Goal: Transaction & Acquisition: Purchase product/service

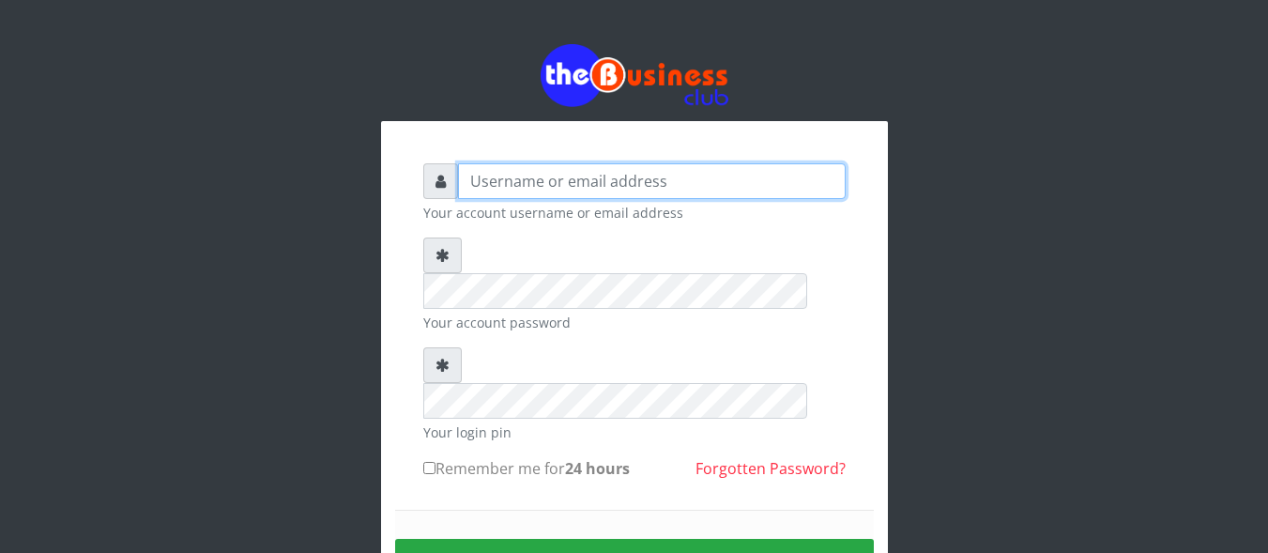
type input "Unique71"
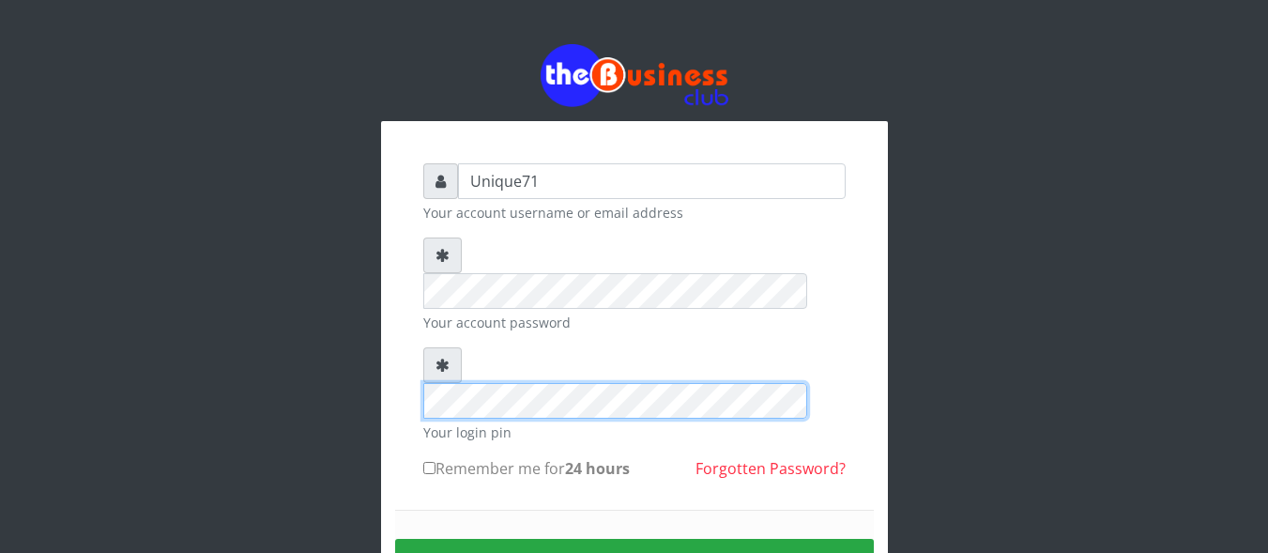
click at [381, 346] on div "Unique71 Your account username or email address Your account password Your logi…" at bounding box center [634, 407] width 507 height 573
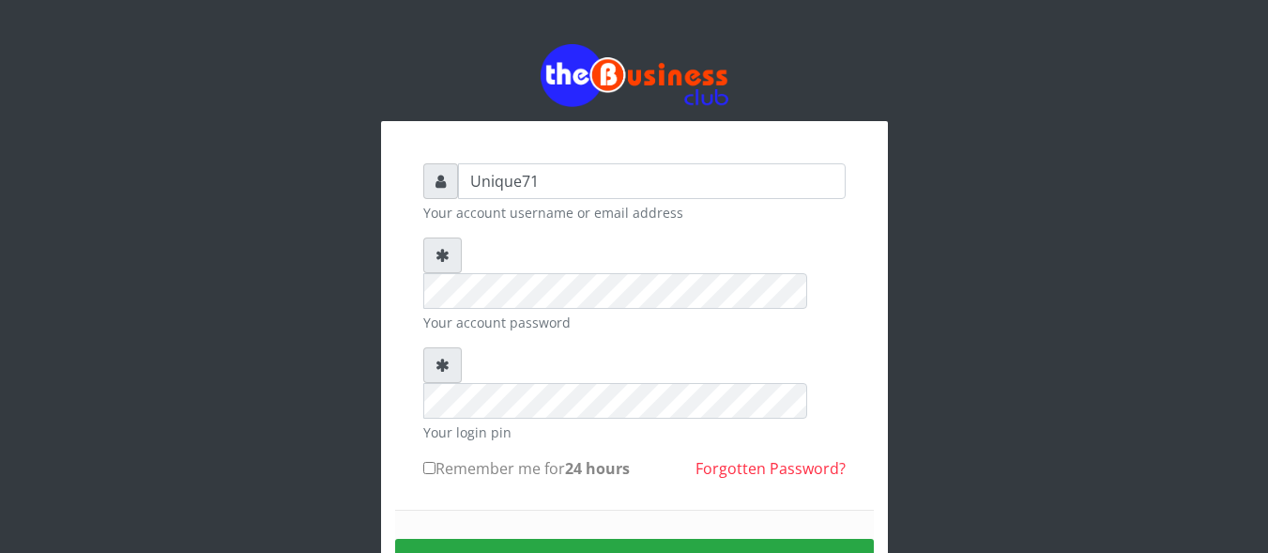
click at [435, 462] on input "Remember me for 24 hours" at bounding box center [429, 468] width 12 height 12
checkbox input "true"
click at [538, 539] on button "Sign in" at bounding box center [634, 563] width 479 height 48
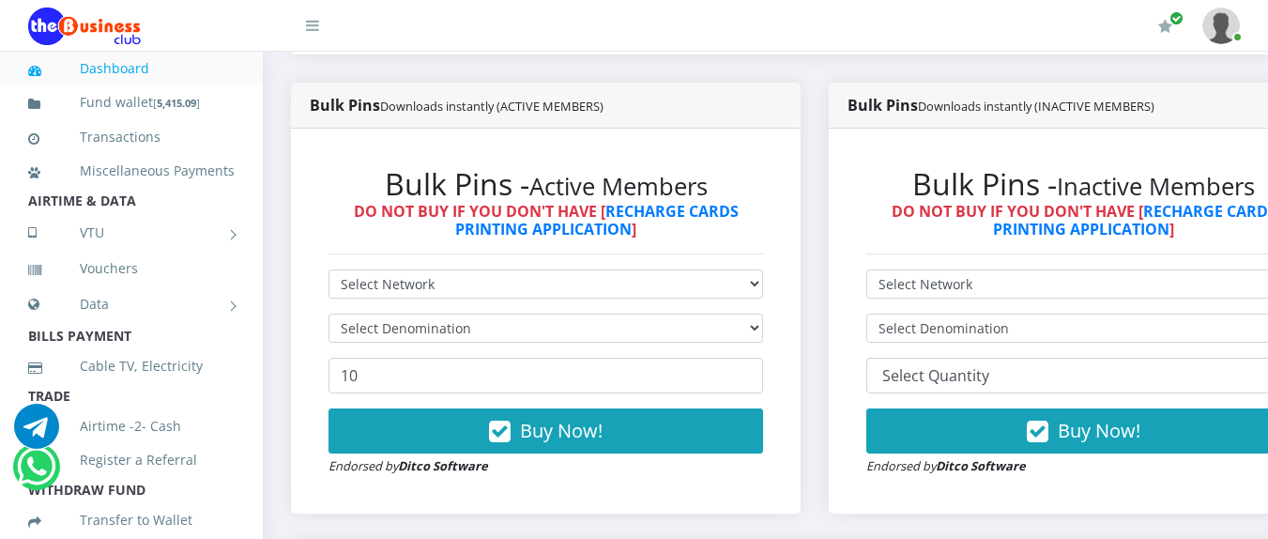
scroll to position [494, 0]
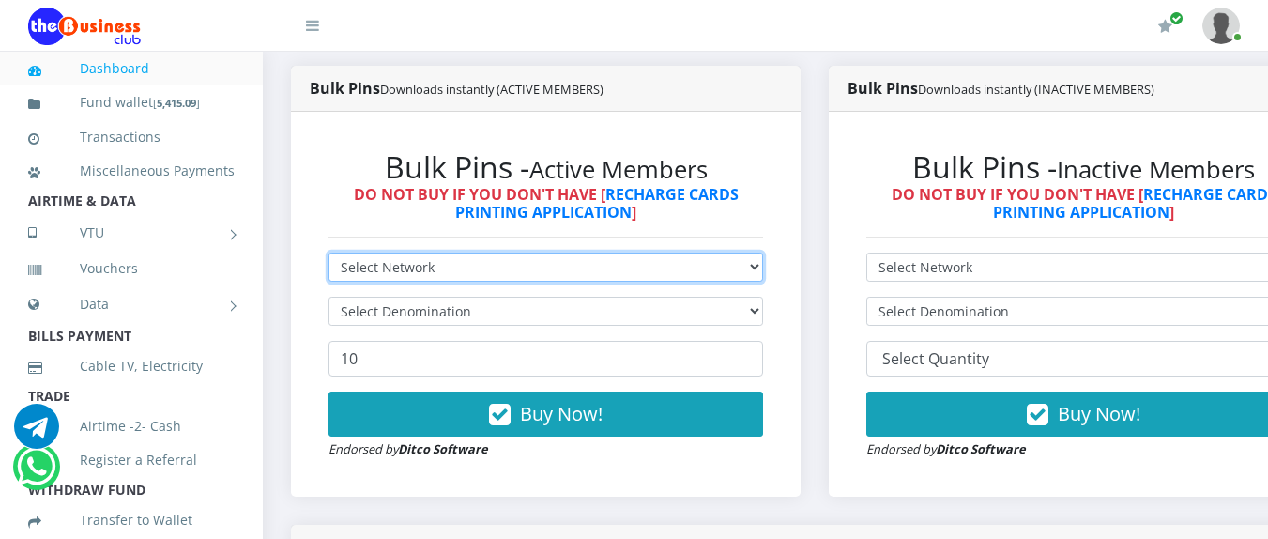
click at [694, 257] on select "Select Network MTN Globacom 9Mobile Airtel" at bounding box center [546, 267] width 435 height 29
select select "MTN"
click at [329, 256] on select "Select Network MTN Globacom 9Mobile Airtel" at bounding box center [546, 267] width 435 height 29
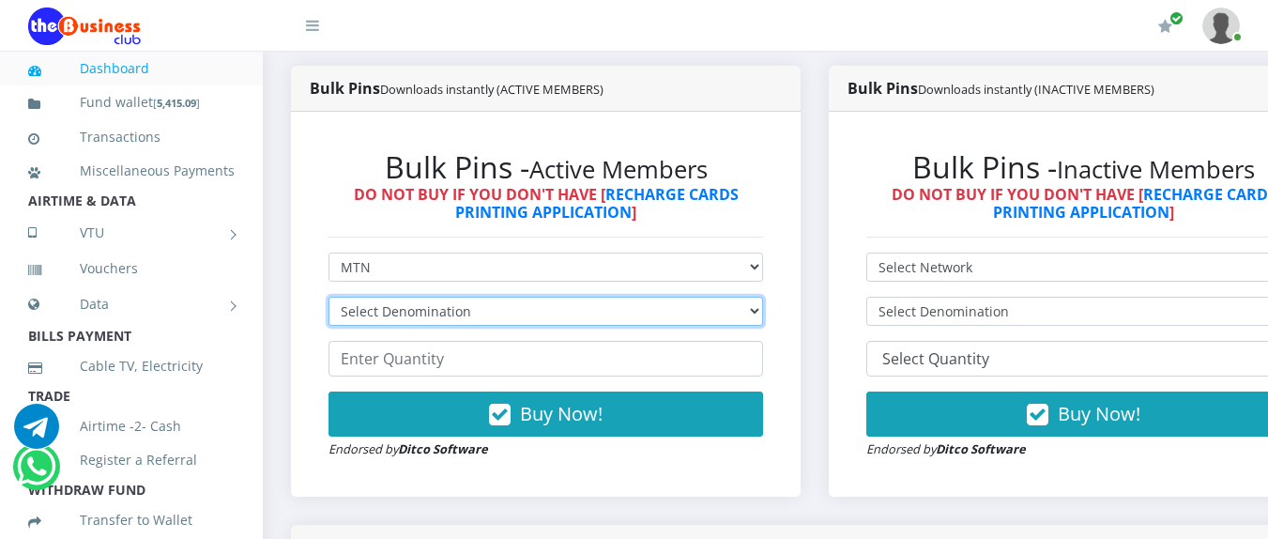
click at [534, 322] on select "Select Denomination MTN NGN100 - ₦96.99 MTN NGN200 - ₦193.98 MTN NGN400 - ₦387.…" at bounding box center [546, 311] width 435 height 29
select select "96.99-100"
click at [329, 300] on select "Select Denomination MTN NGN100 - ₦96.99 MTN NGN200 - ₦193.98 MTN NGN400 - ₦387.…" at bounding box center [546, 311] width 435 height 29
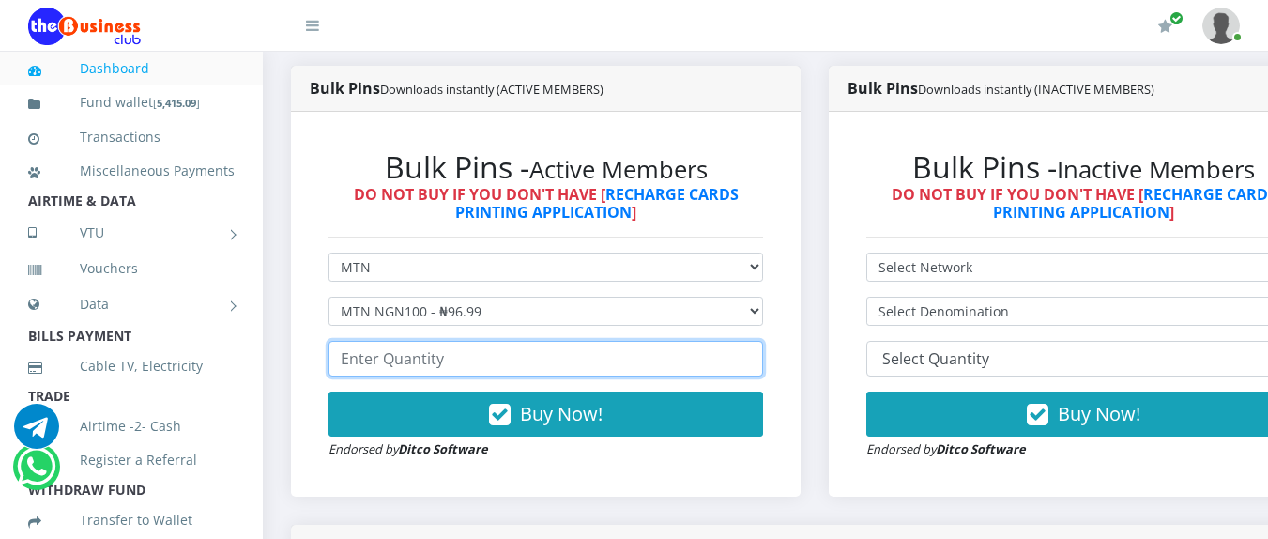
click at [499, 360] on input "number" at bounding box center [546, 359] width 435 height 36
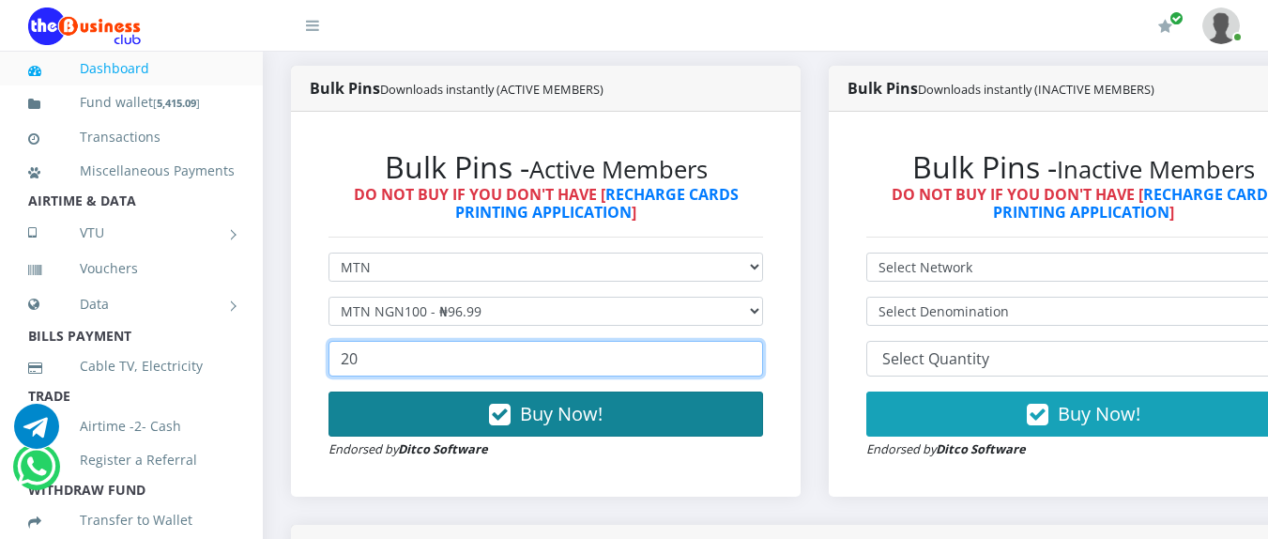
type input "20"
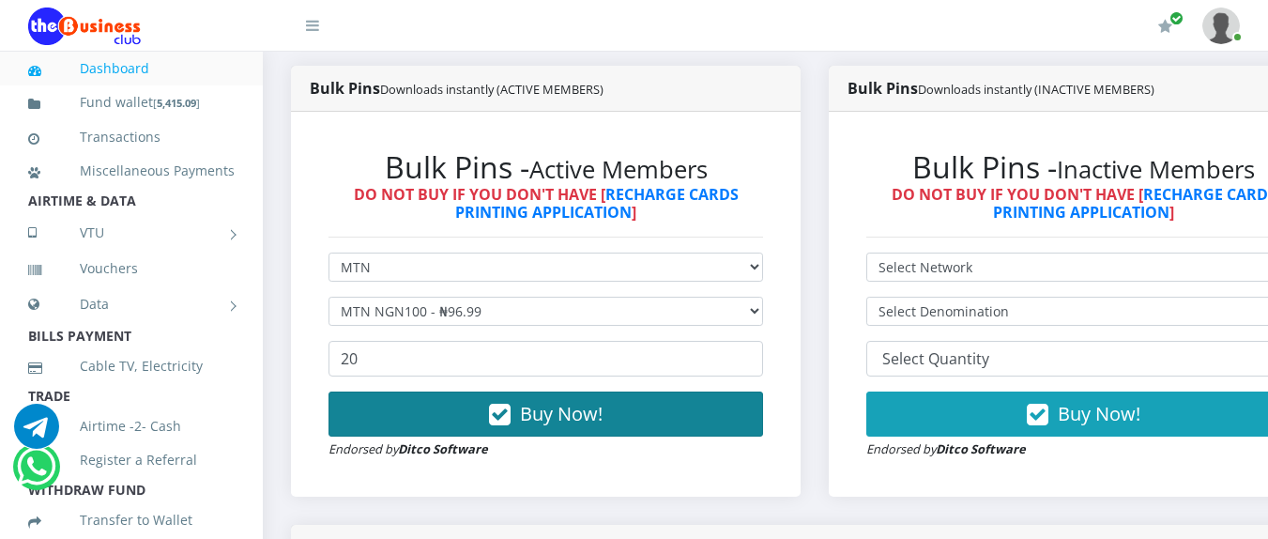
click at [491, 408] on button "Buy Now!" at bounding box center [546, 414] width 435 height 45
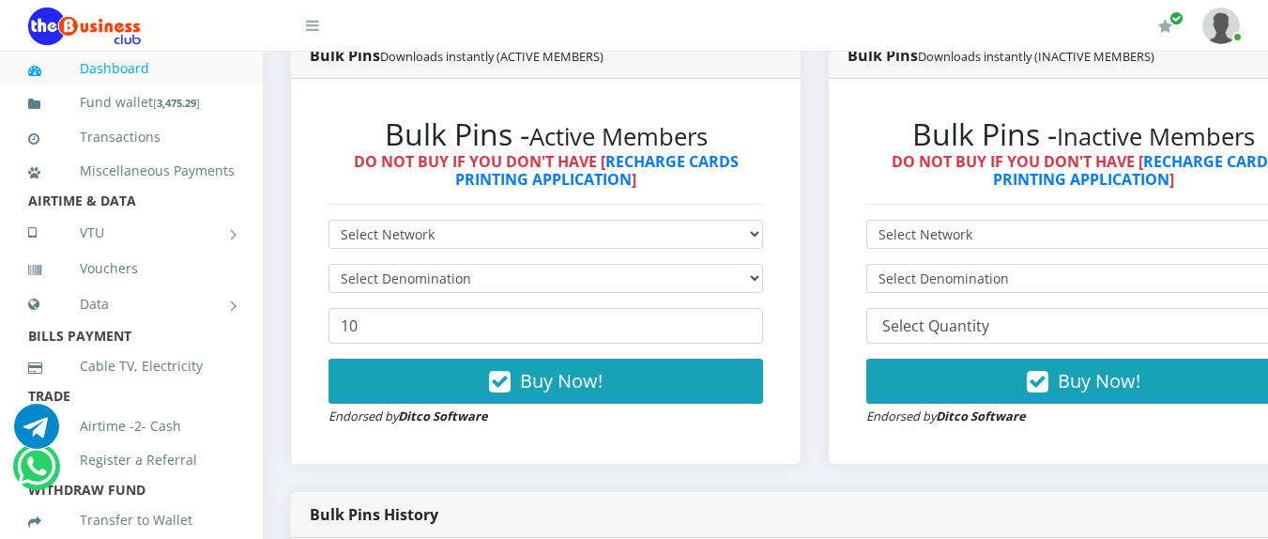
scroll to position [576, 0]
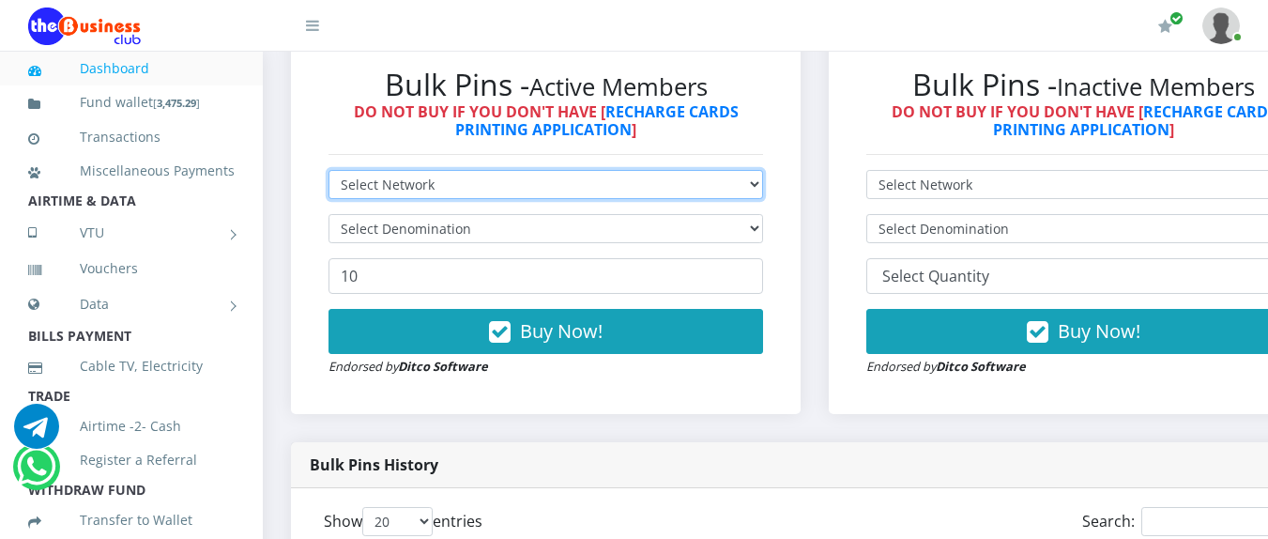
click at [657, 193] on select "Select Network MTN Globacom 9Mobile Airtel" at bounding box center [546, 184] width 435 height 29
select select "Glo"
click at [329, 174] on select "Select Network MTN Globacom 9Mobile Airtel" at bounding box center [546, 184] width 435 height 29
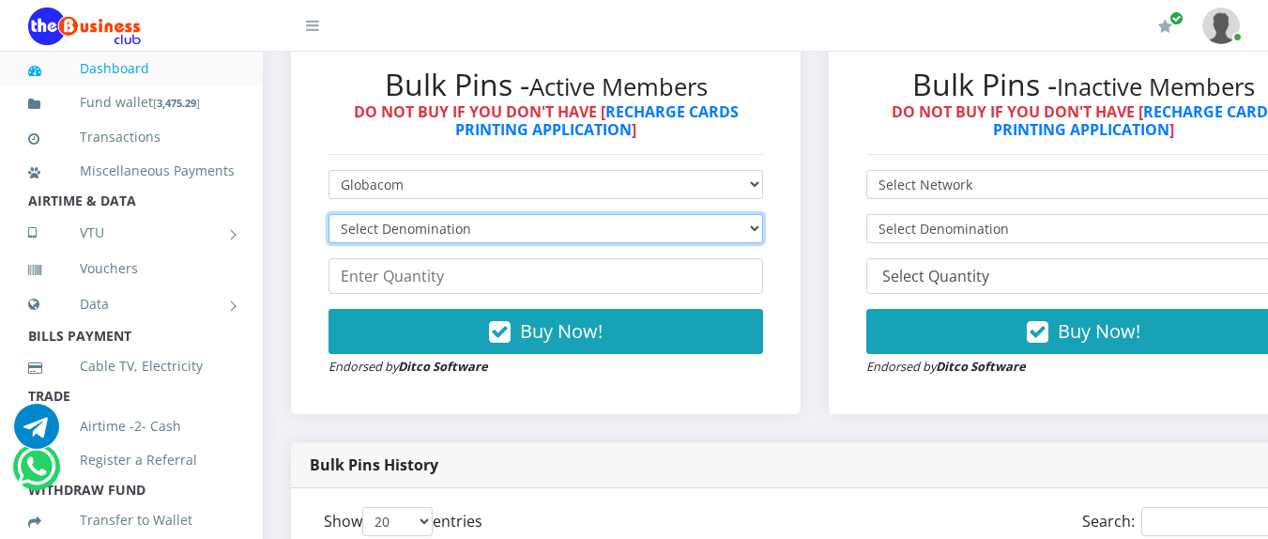
click at [582, 240] on select "Select Denomination Glo NGN100 - ₦96.55 Glo NGN200 - ₦193.10 Glo NGN500 - ₦482.…" at bounding box center [546, 228] width 435 height 29
select select "193.1-200"
click at [329, 218] on select "Select Denomination Glo NGN100 - ₦96.55 Glo NGN200 - ₦193.10 Glo NGN500 - ₦482.…" at bounding box center [546, 228] width 435 height 29
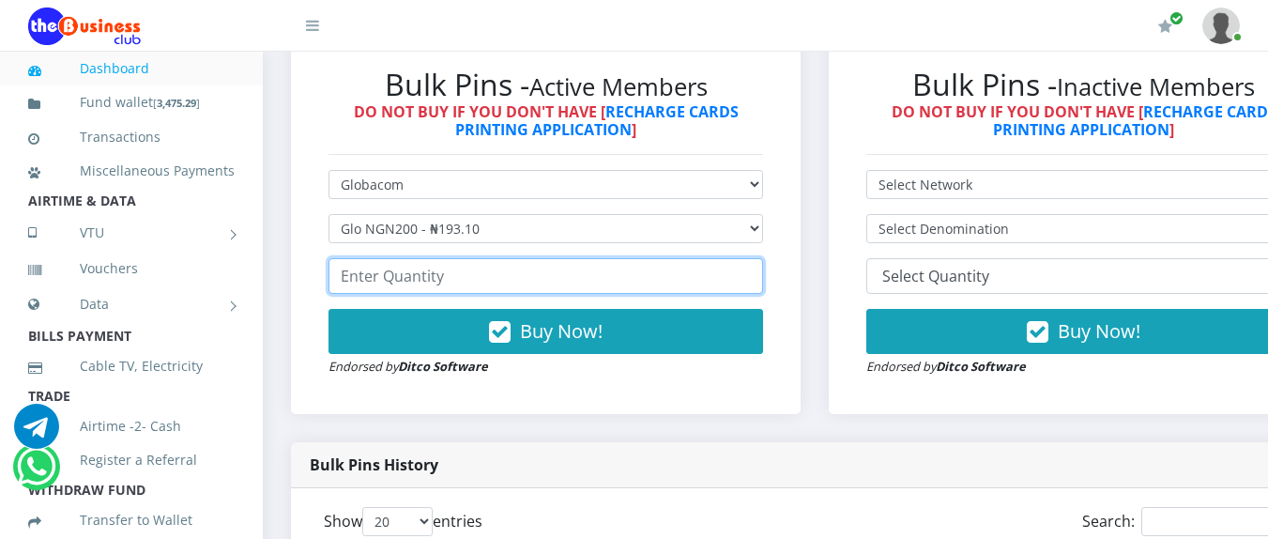
click at [447, 288] on input "number" at bounding box center [546, 276] width 435 height 36
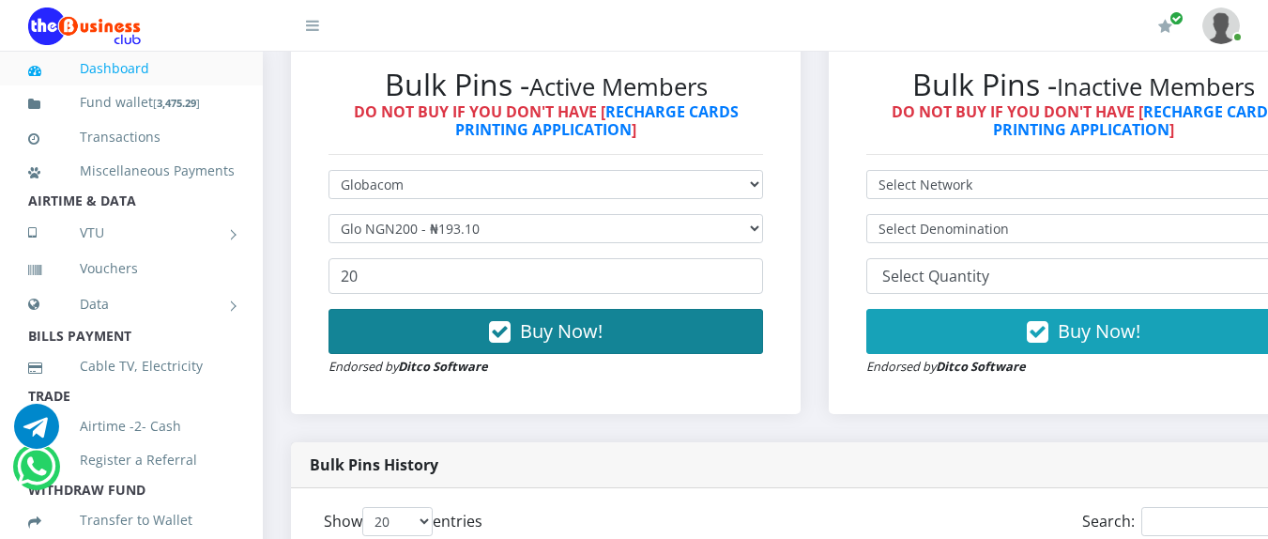
click at [454, 324] on button "Buy Now!" at bounding box center [546, 331] width 435 height 45
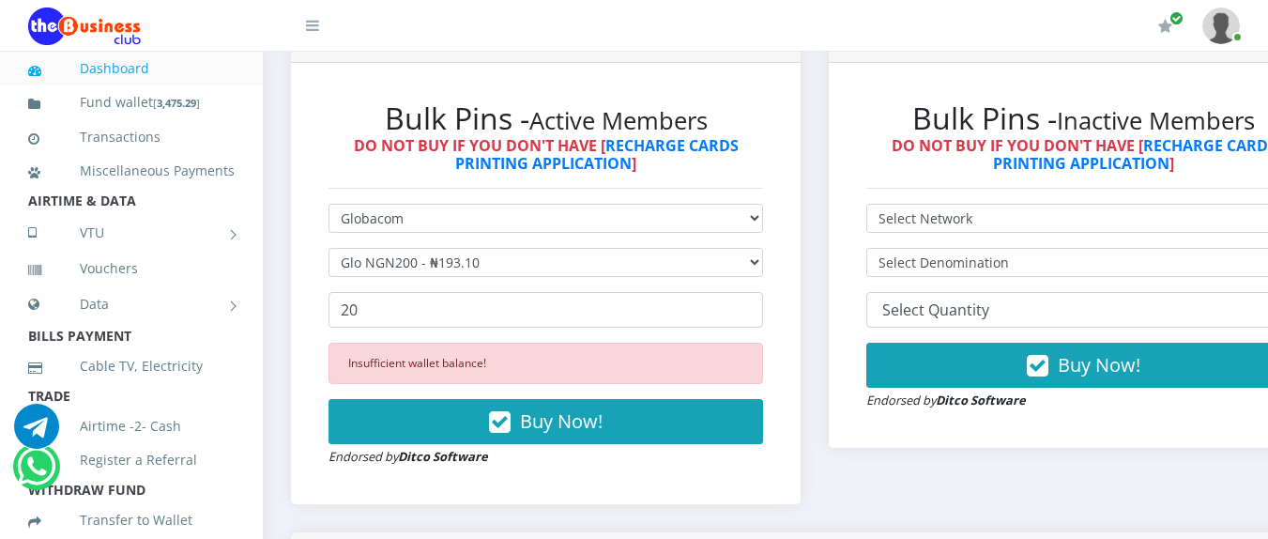
scroll to position [560, 0]
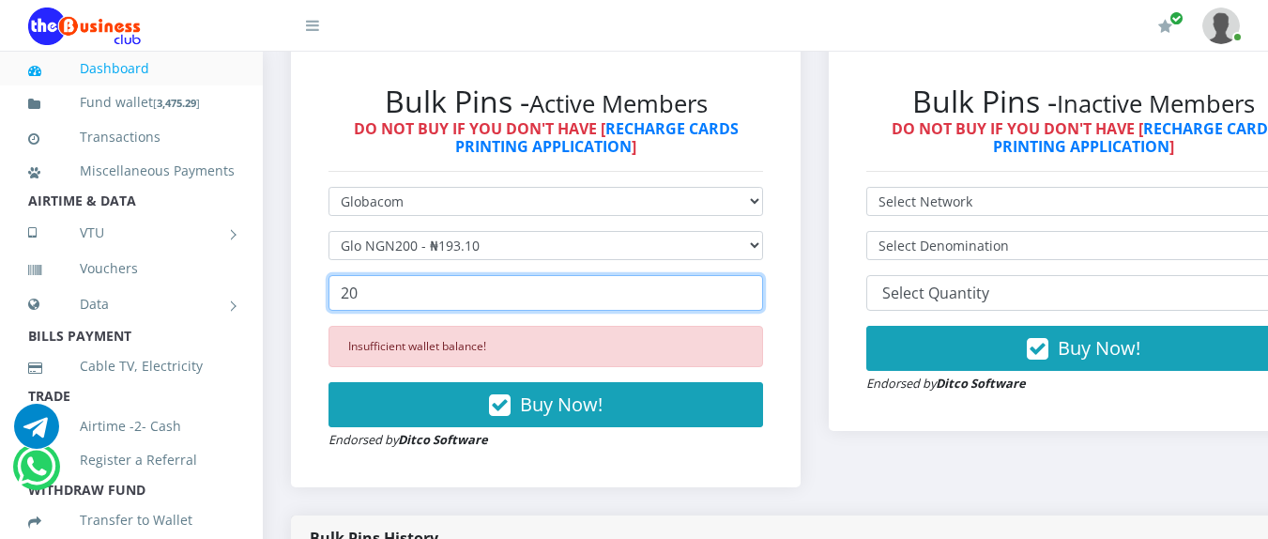
drag, startPoint x: 377, startPoint y: 309, endPoint x: 318, endPoint y: 302, distance: 59.5
click at [318, 302] on div "Bulk Pins - Active Members DO NOT BUY IF YOU DON'T HAVE [ RECHARGE CARDS PRINTI…" at bounding box center [546, 267] width 472 height 404
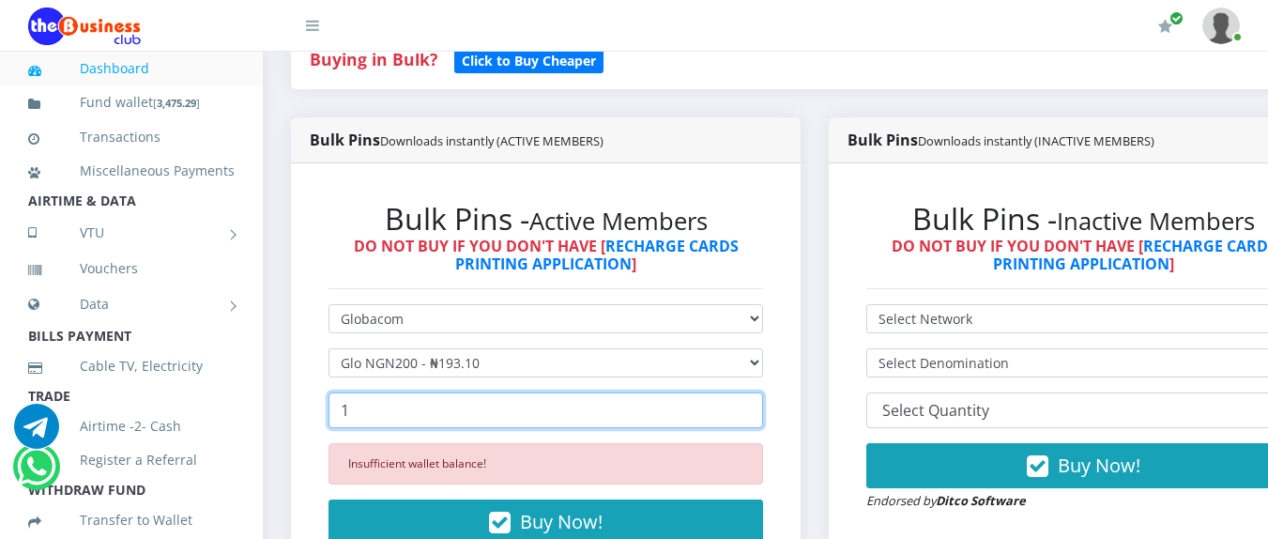
scroll to position [468, 0]
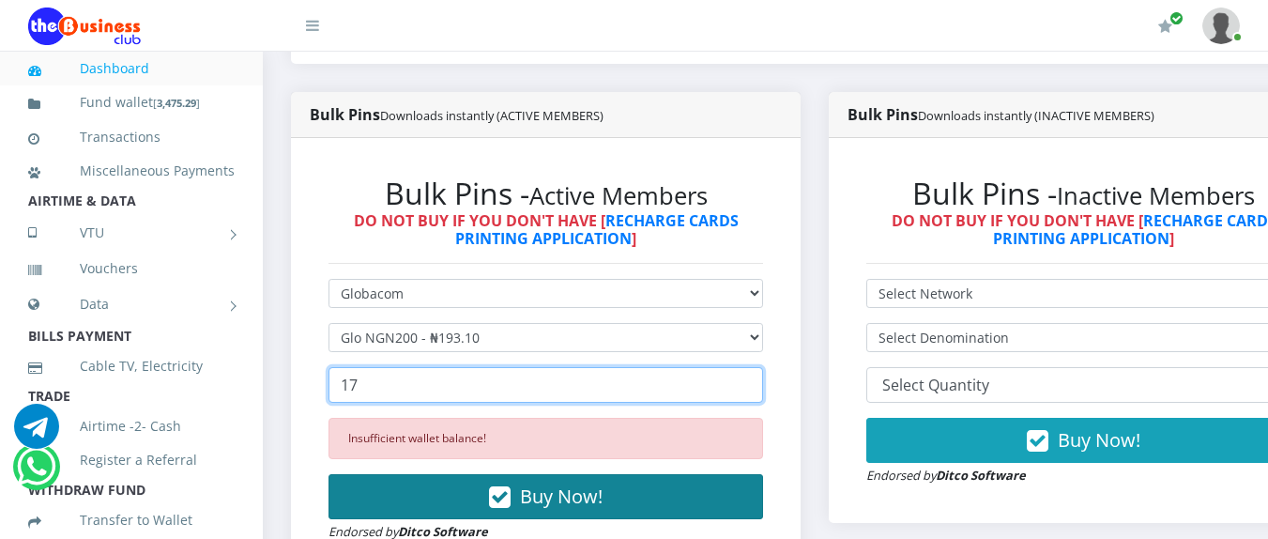
type input "17"
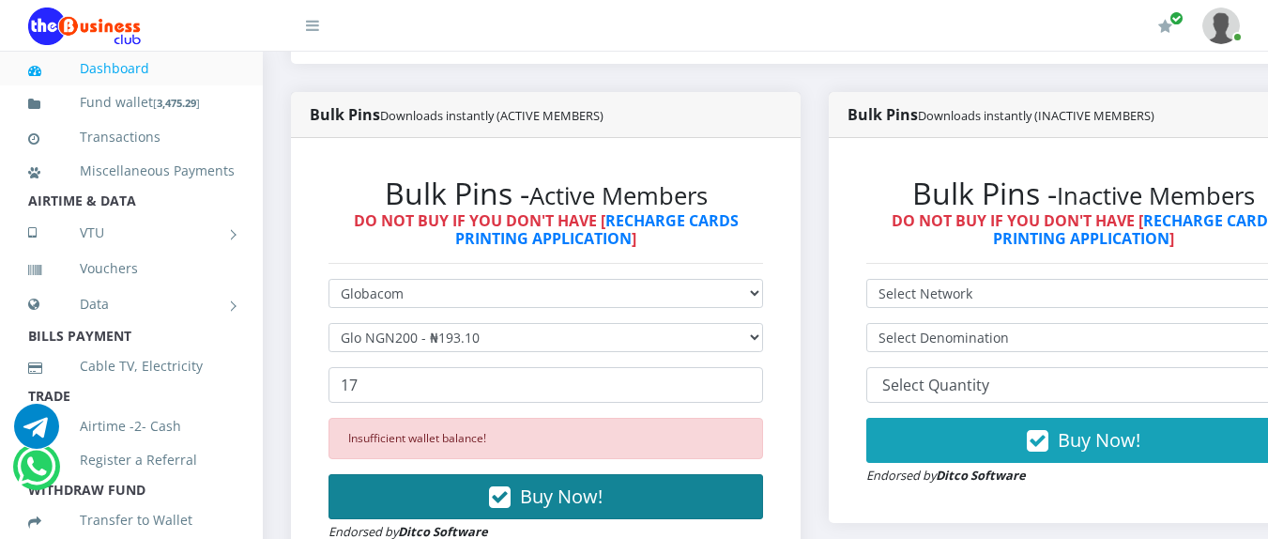
click at [577, 483] on button "Buy Now!" at bounding box center [546, 496] width 435 height 45
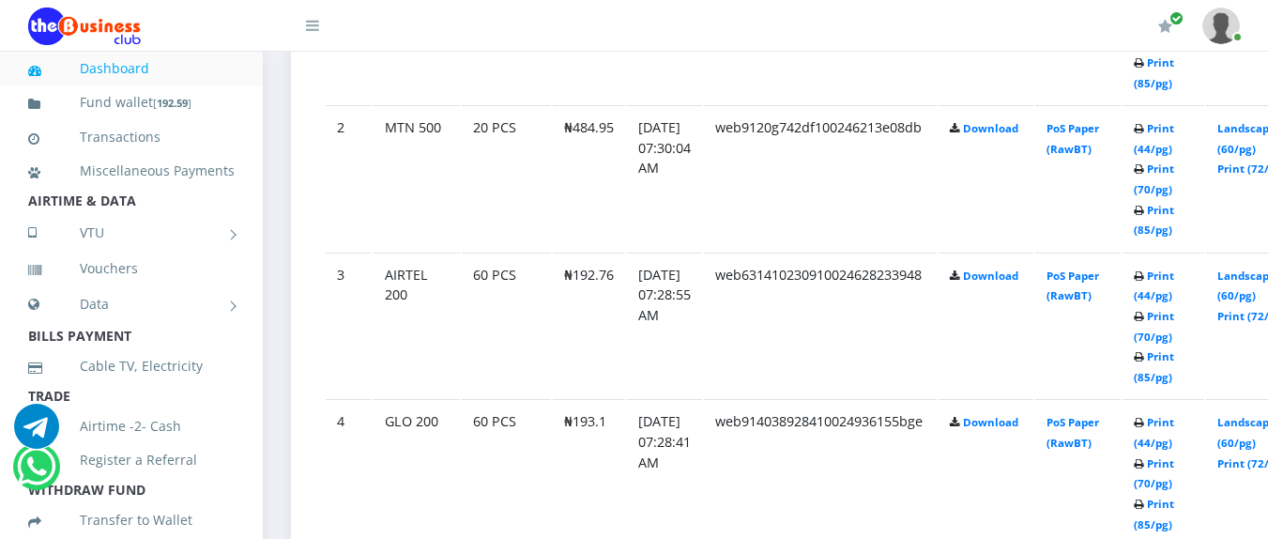
scroll to position [1278, 0]
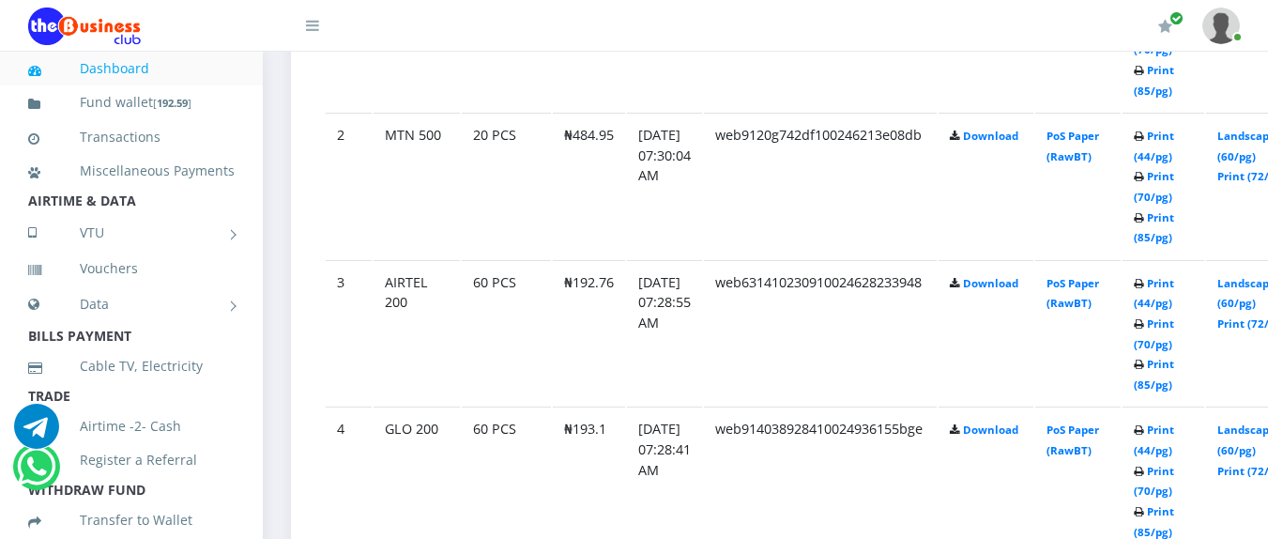
click at [1181, 258] on td "Print (44/pg) Print (70/pg) Print (85/pg)" at bounding box center [1164, 186] width 82 height 146
click at [1175, 434] on link "Print (44/pg)" at bounding box center [1154, 439] width 40 height 35
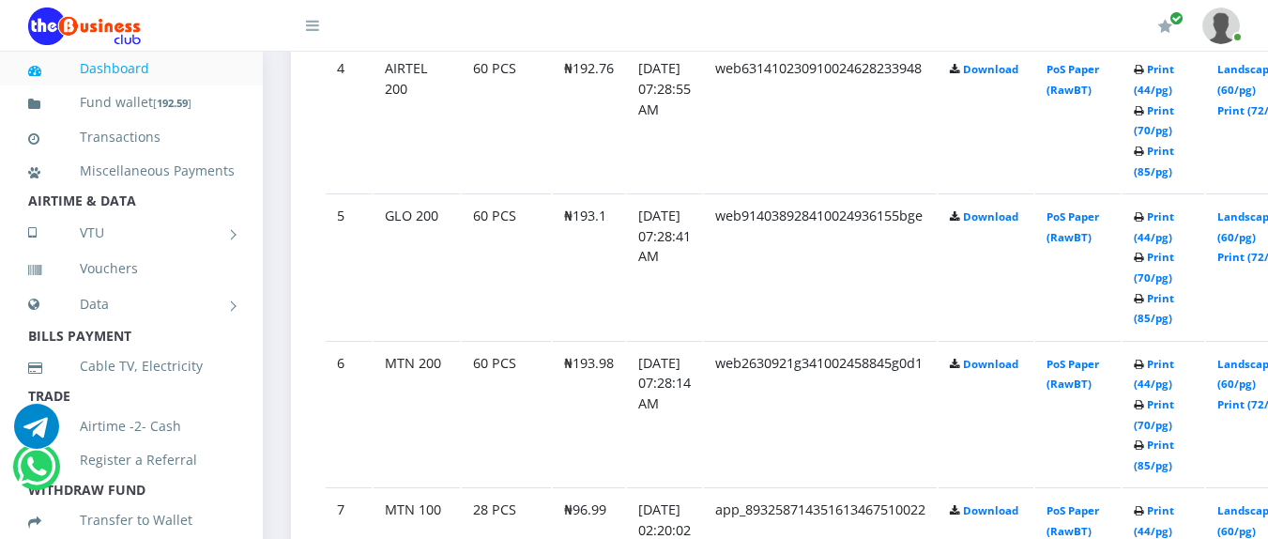
scroll to position [1607, 0]
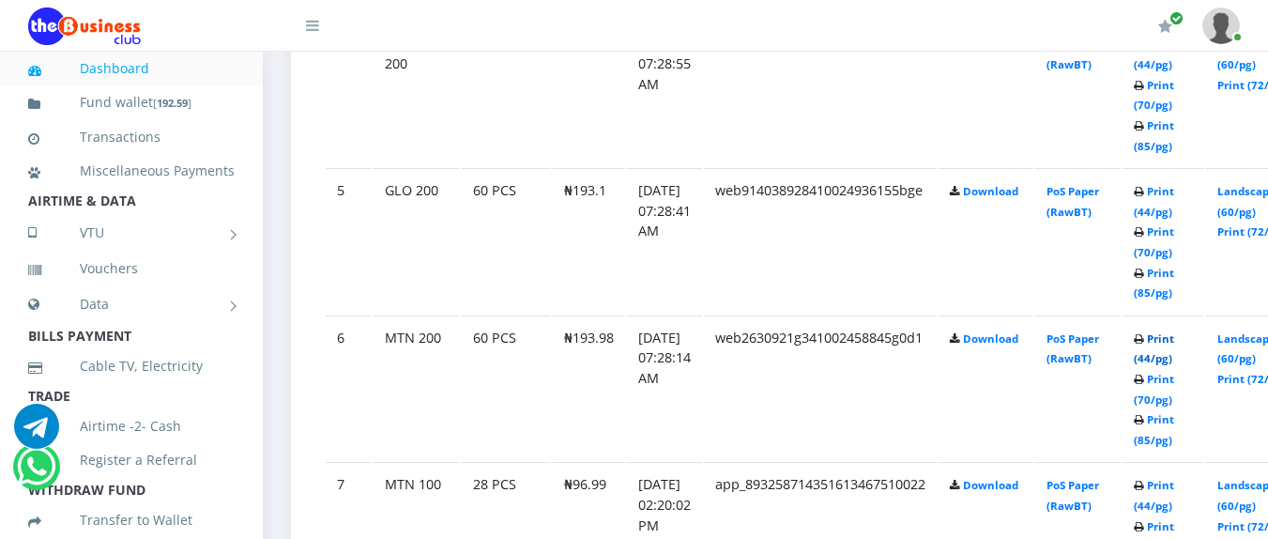
click at [1175, 345] on link "Print (44/pg)" at bounding box center [1154, 348] width 40 height 35
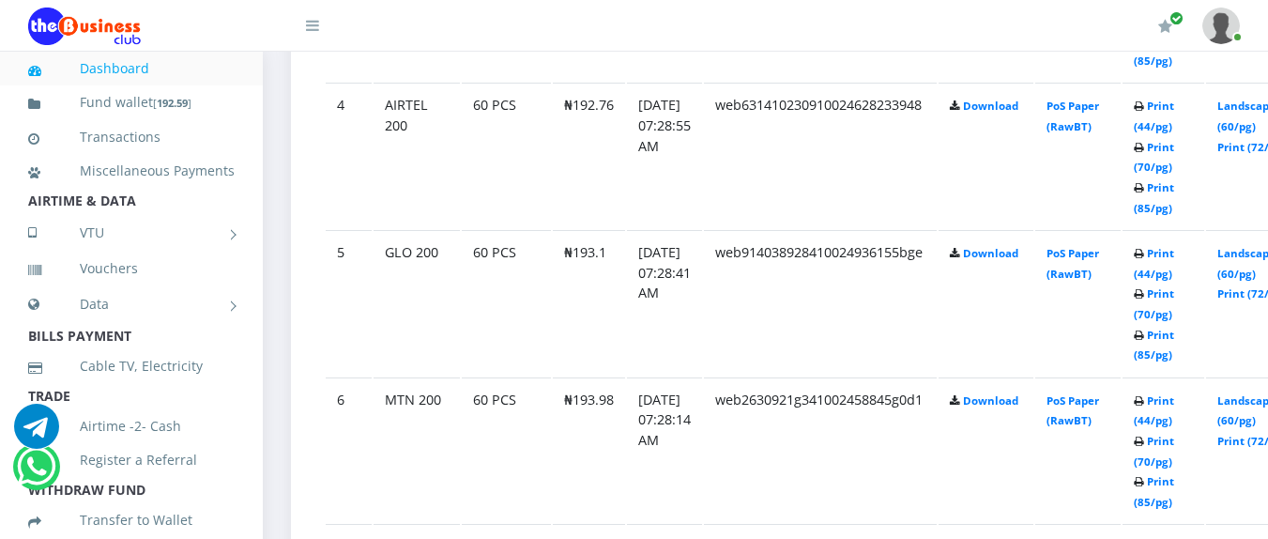
scroll to position [1532, 0]
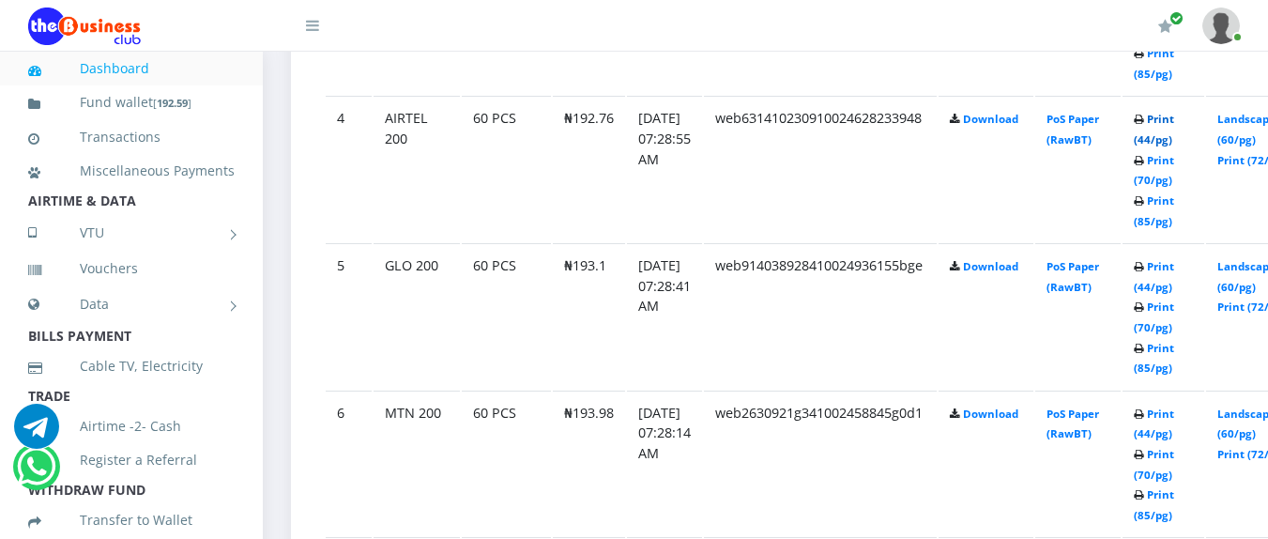
click at [1175, 145] on link "Print (44/pg)" at bounding box center [1154, 129] width 40 height 35
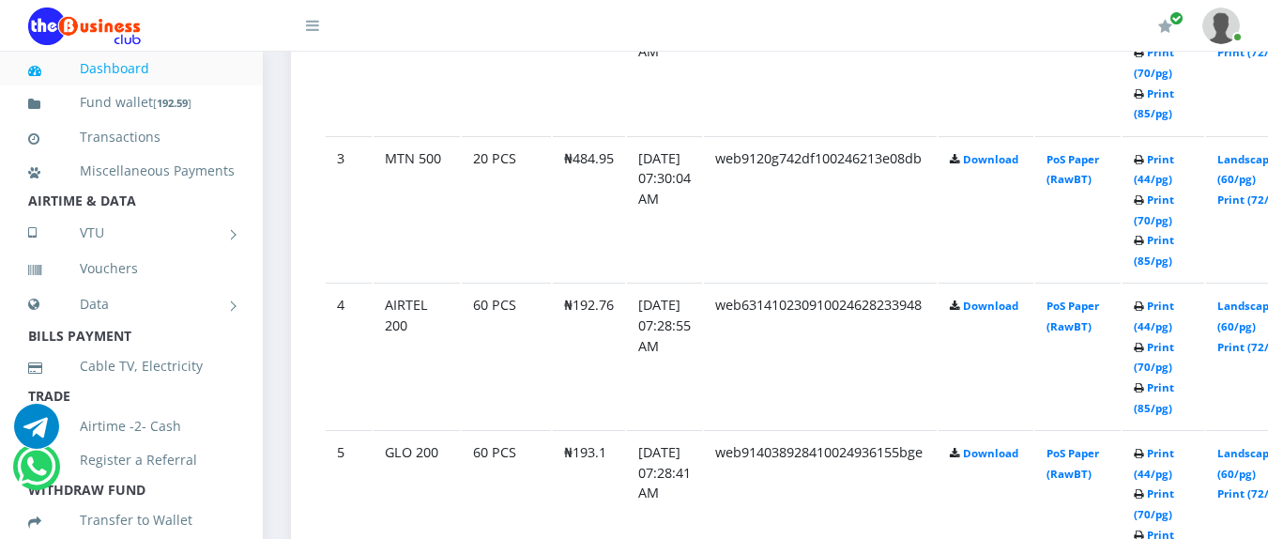
scroll to position [1307, 0]
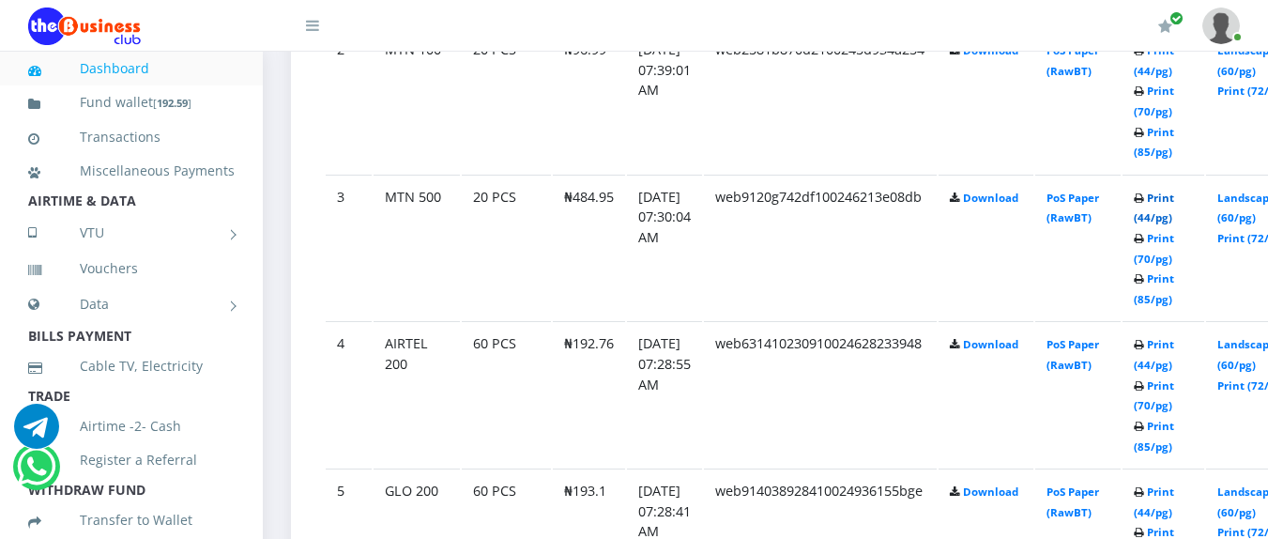
click at [1175, 201] on link "Print (44/pg)" at bounding box center [1154, 208] width 40 height 35
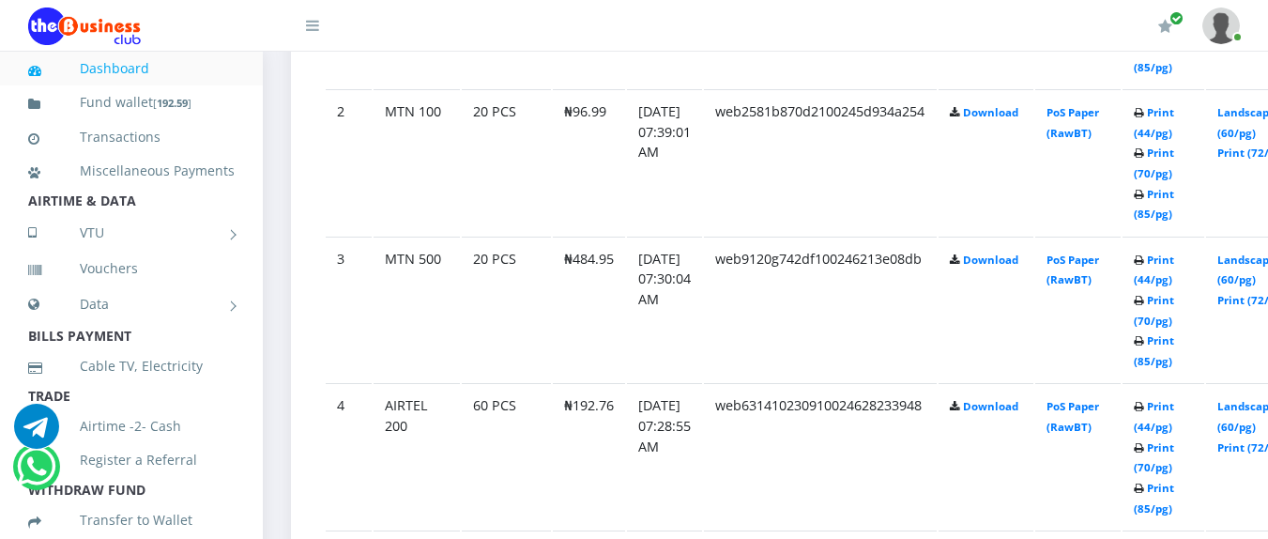
scroll to position [1307, 0]
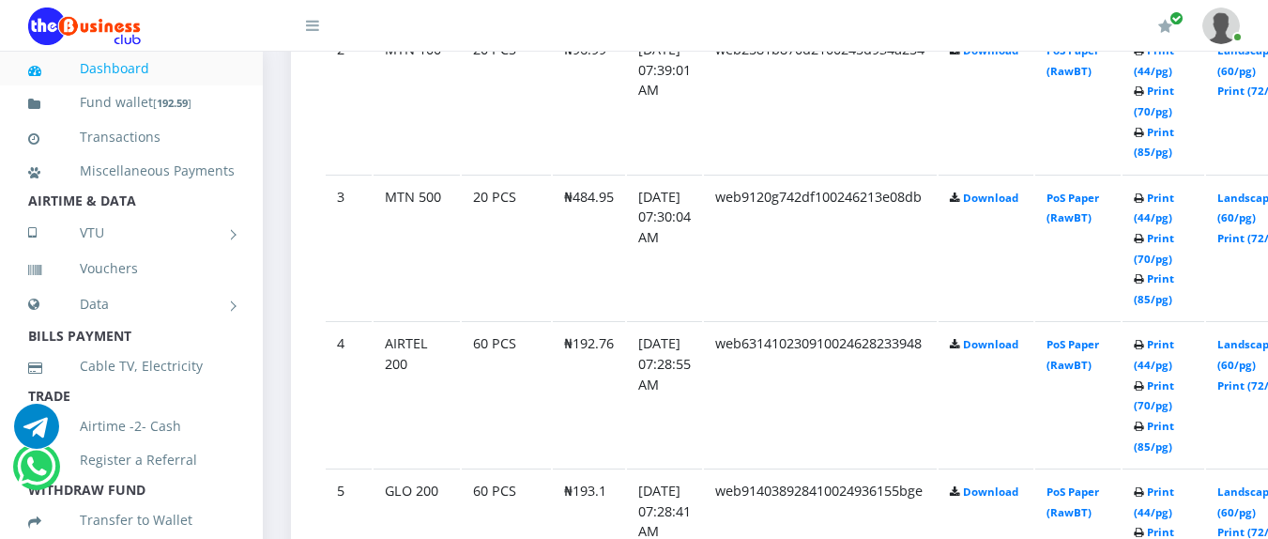
click at [1267, 27] on header "My Profile Settings Logout" at bounding box center [634, 26] width 1268 height 52
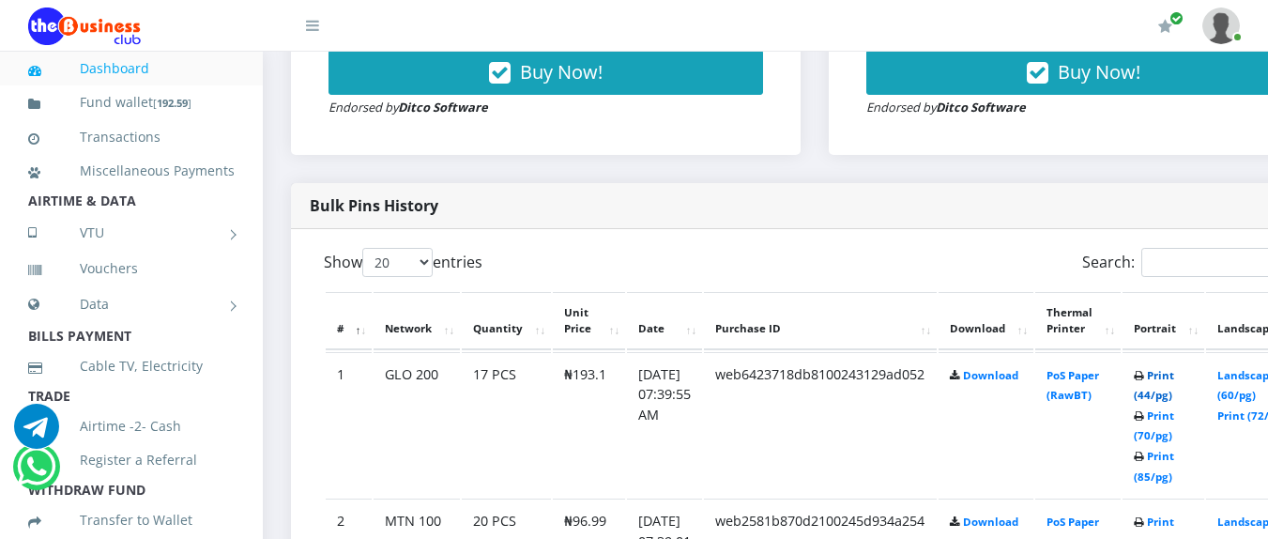
click at [1175, 384] on link "Print (44/pg)" at bounding box center [1154, 385] width 40 height 35
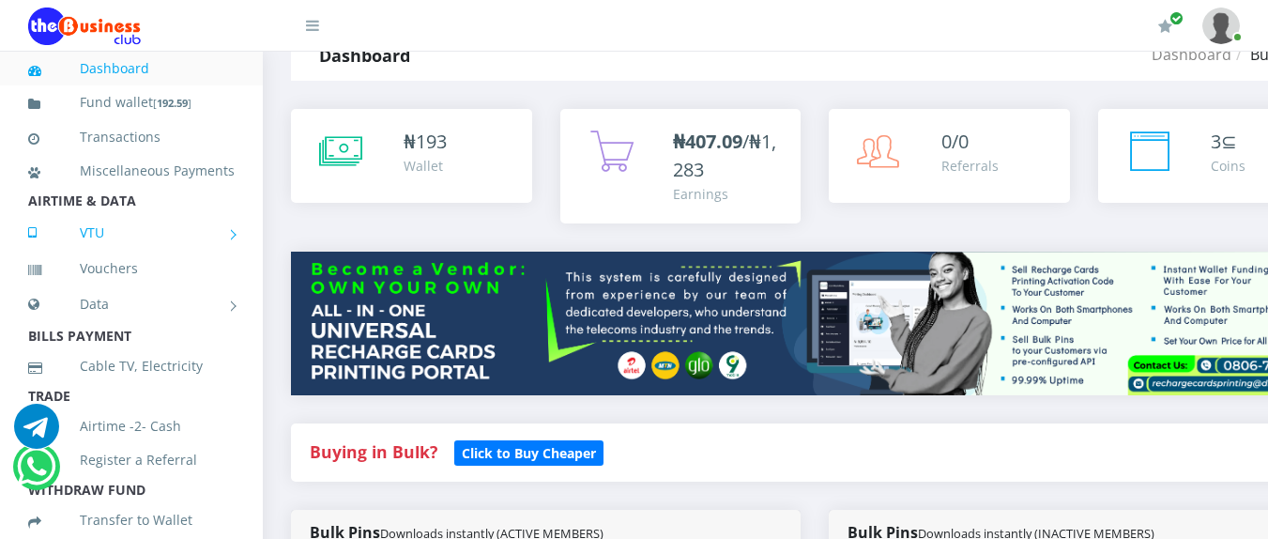
click at [170, 256] on link "VTU" at bounding box center [131, 232] width 207 height 47
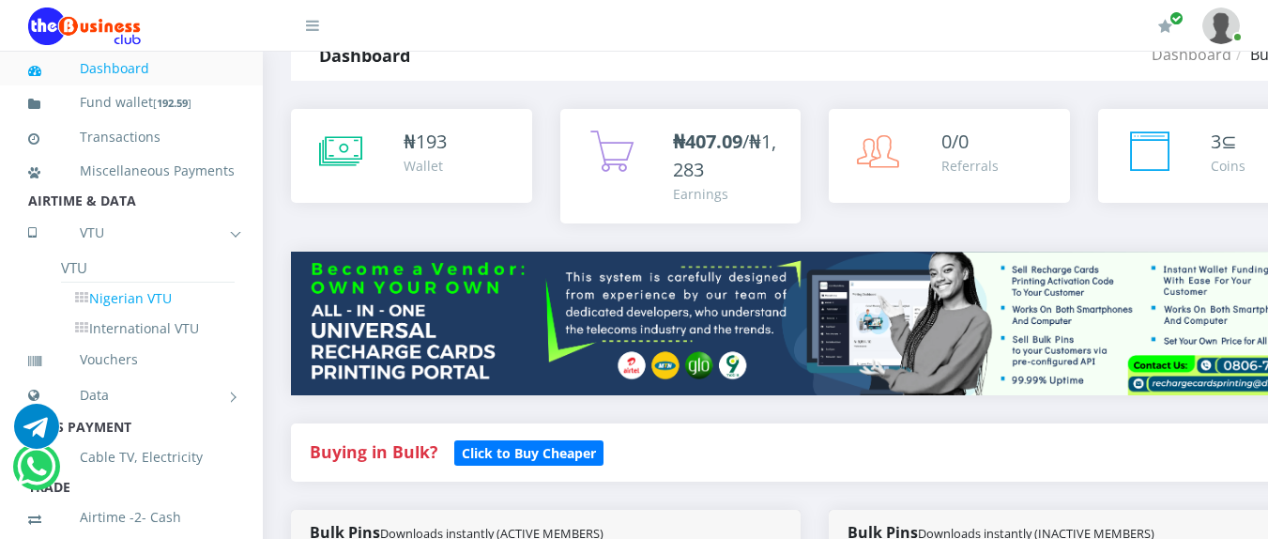
click at [111, 315] on link "Nigerian VTU" at bounding box center [148, 299] width 174 height 32
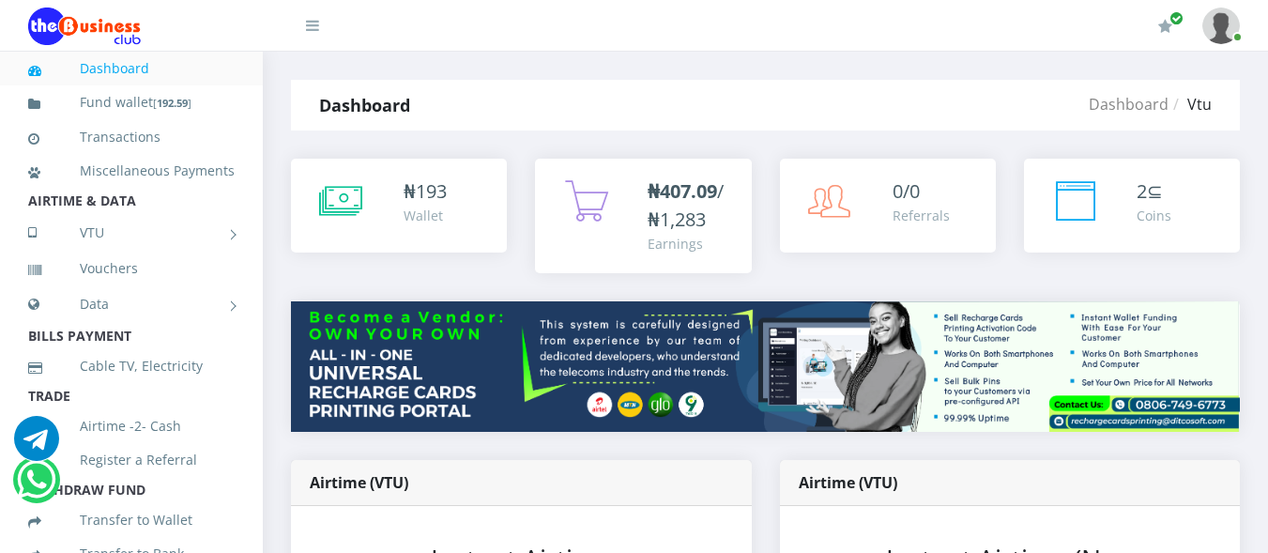
click at [692, 216] on span "₦407.09 /₦1,283" at bounding box center [686, 205] width 76 height 54
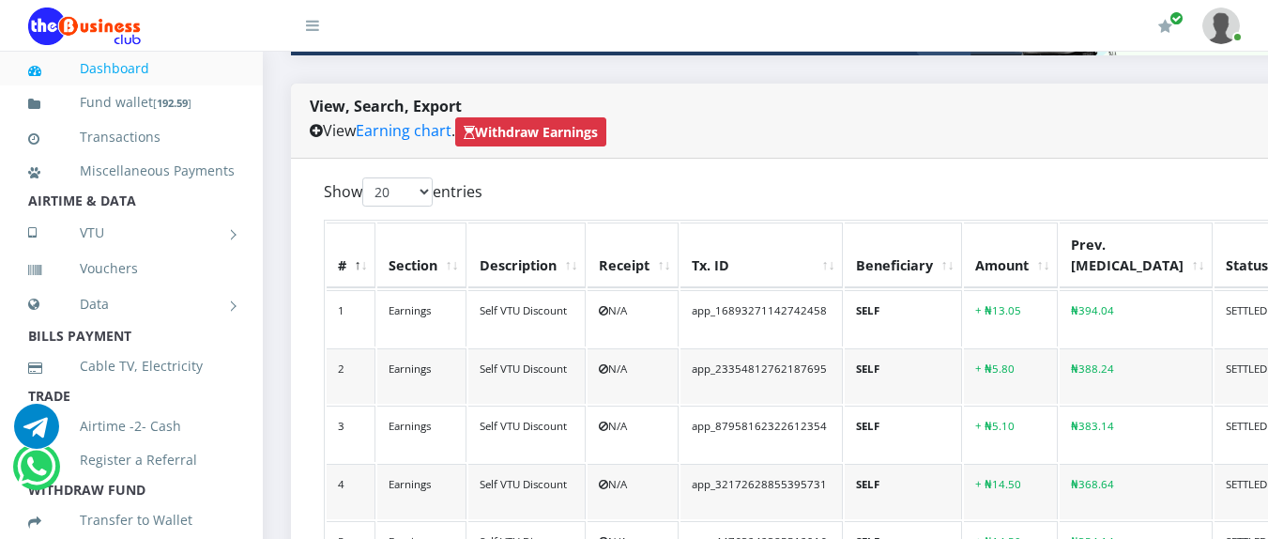
scroll to position [385, 0]
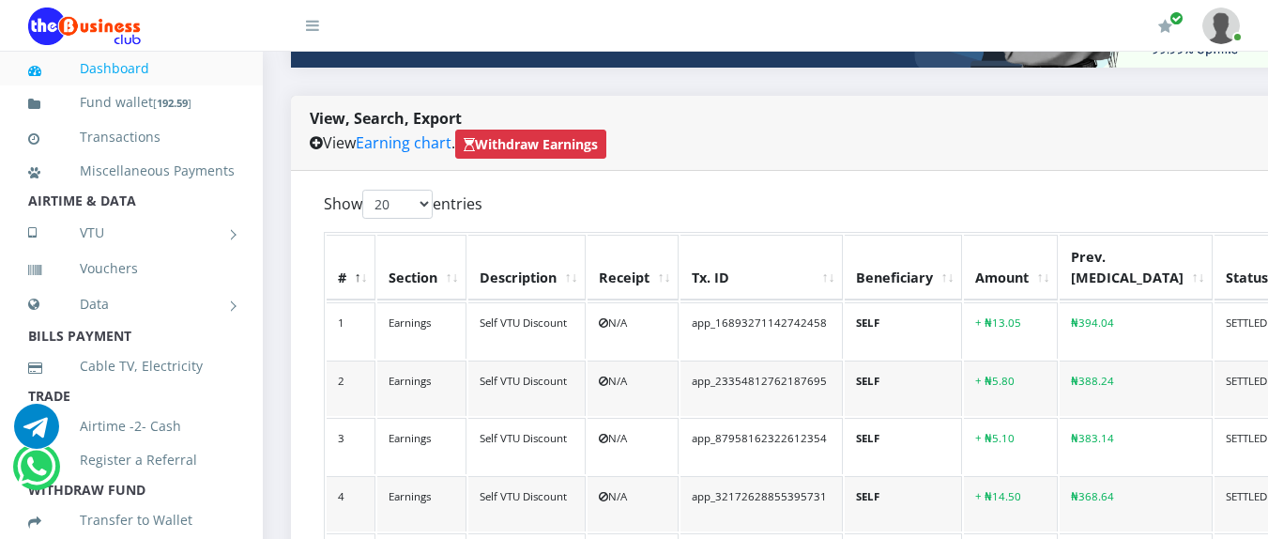
click at [592, 153] on strong "Withdraw Earnings" at bounding box center [531, 144] width 134 height 18
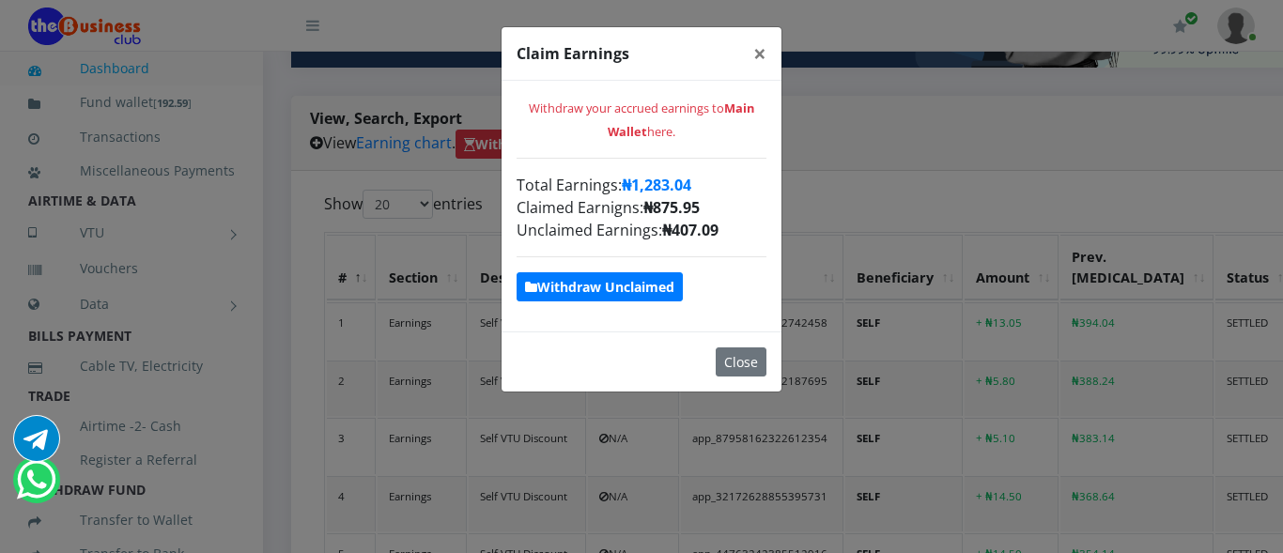
click at [660, 291] on strong "Withdraw Unclaimed" at bounding box center [599, 287] width 149 height 18
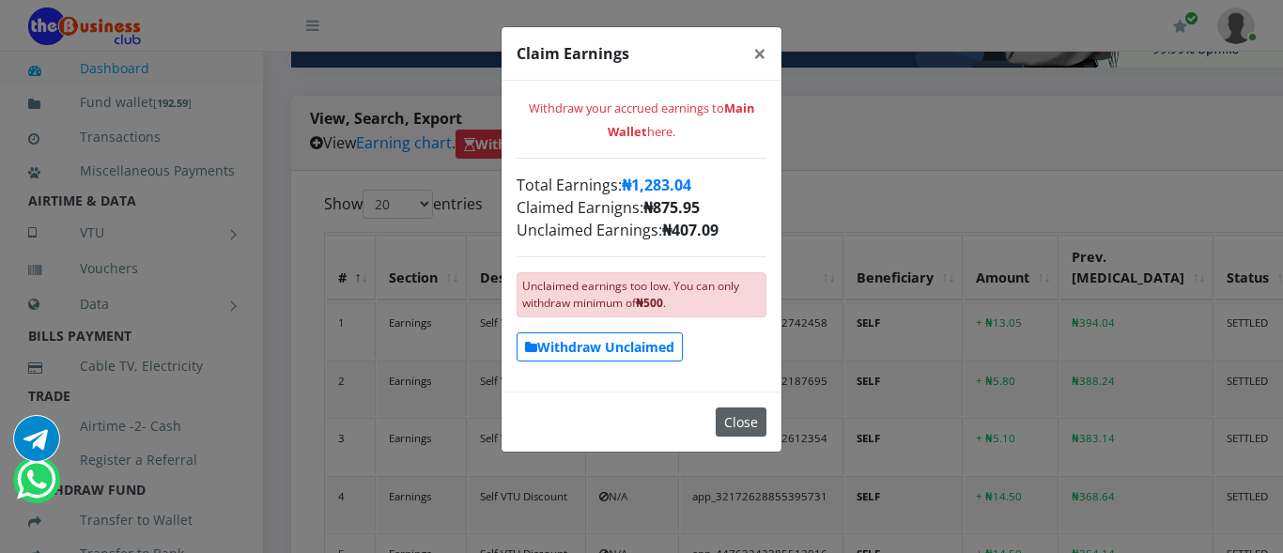
click at [739, 419] on button "Close" at bounding box center [740, 421] width 51 height 29
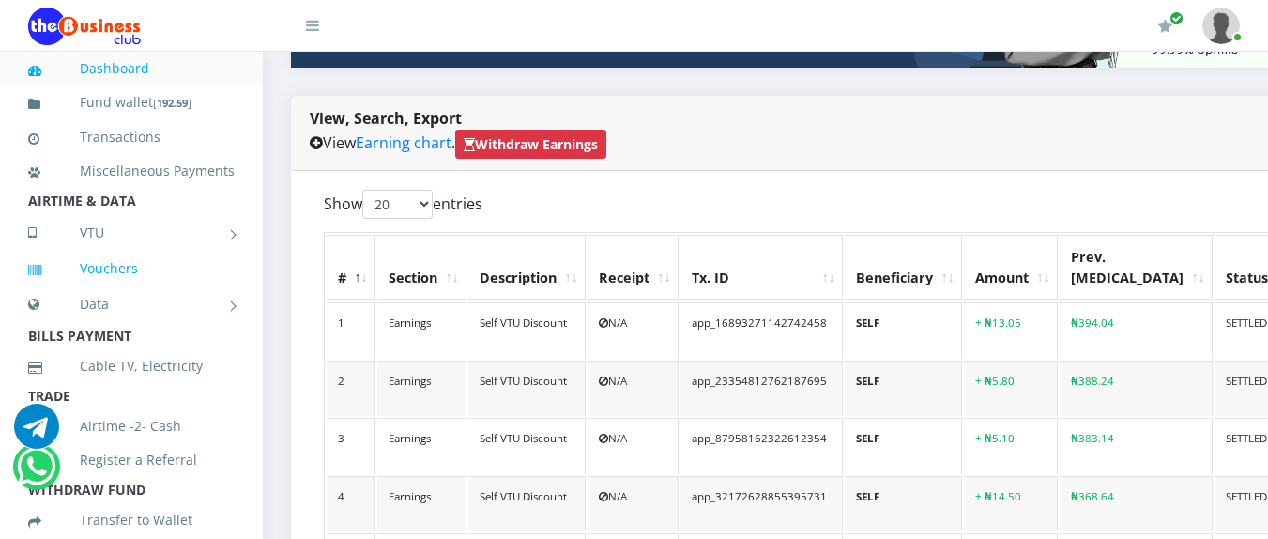
click at [100, 290] on link "Vouchers" at bounding box center [131, 268] width 207 height 43
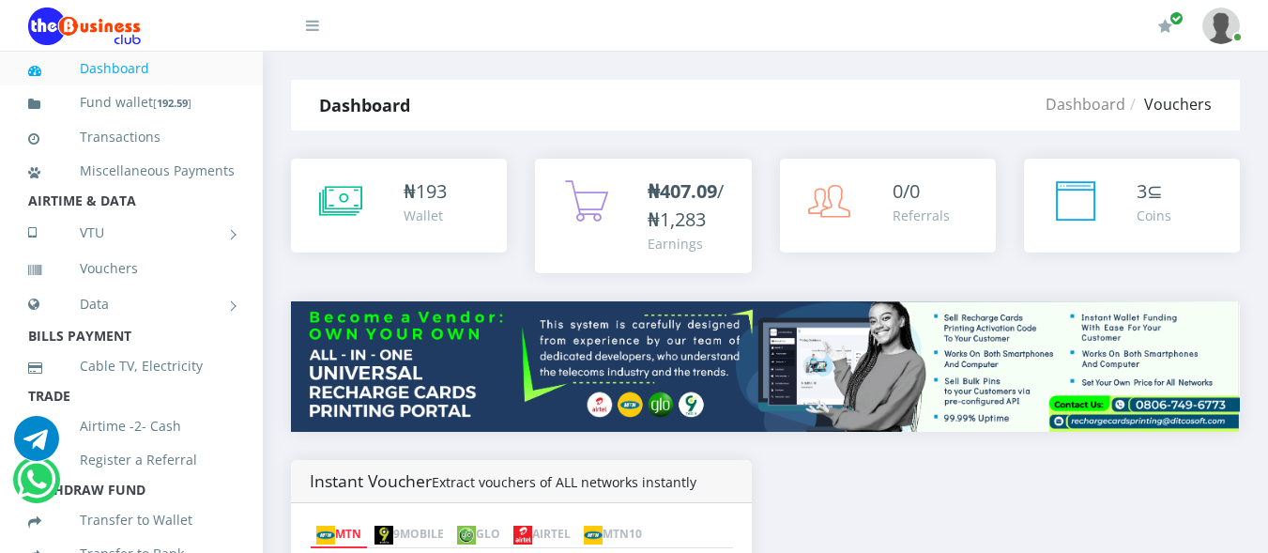
scroll to position [195, 0]
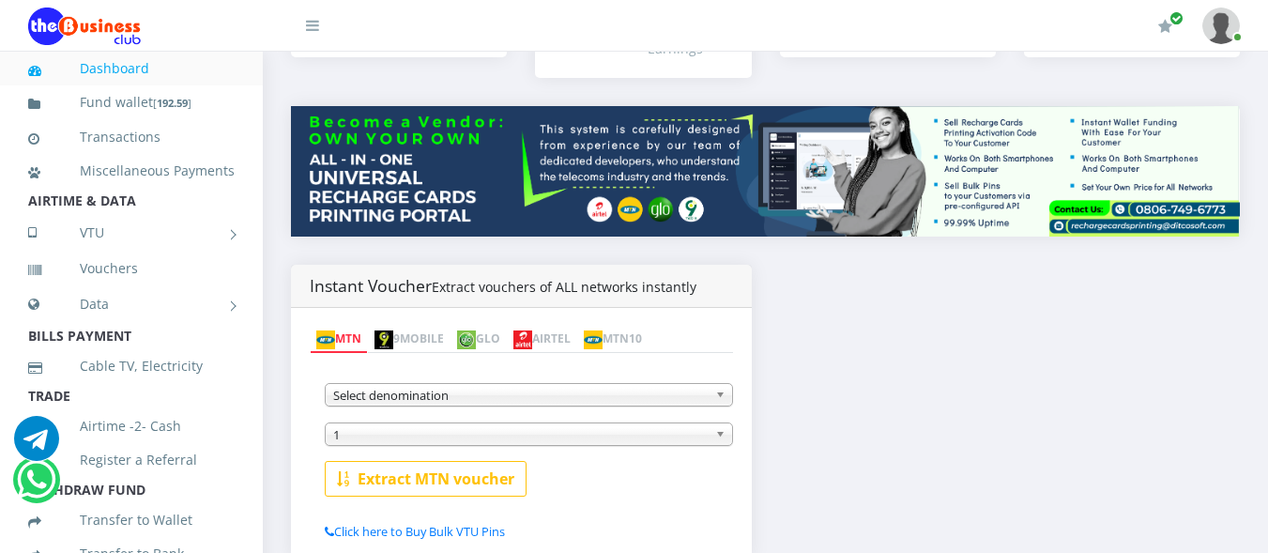
click at [503, 346] on link "GLO" at bounding box center [479, 340] width 56 height 26
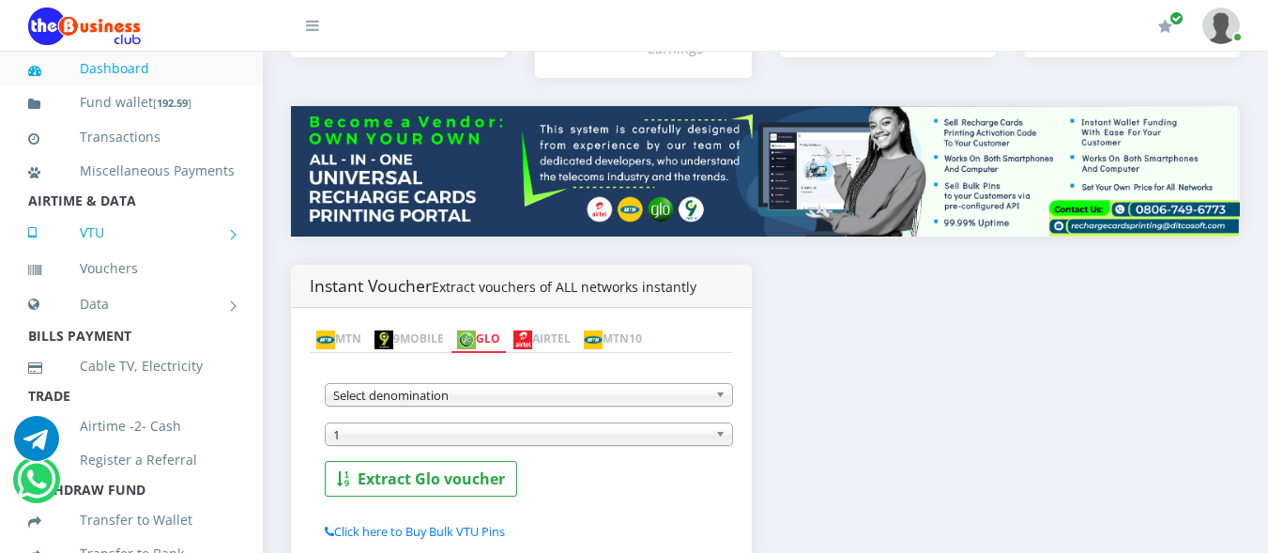
click at [156, 253] on link "VTU" at bounding box center [131, 232] width 207 height 47
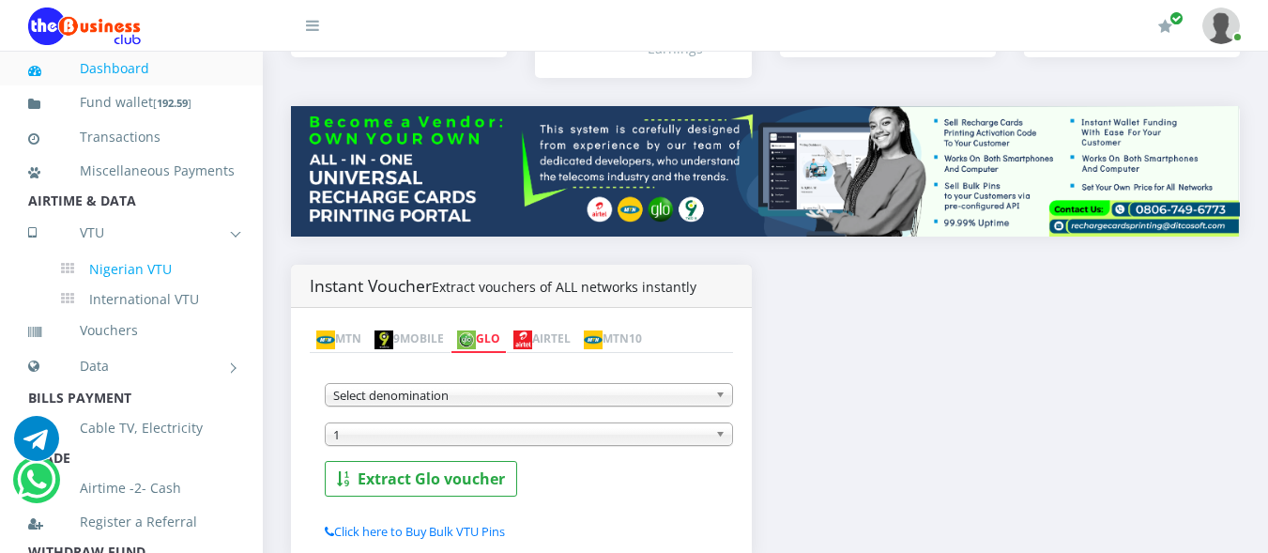
click at [136, 285] on link "Nigerian VTU" at bounding box center [148, 269] width 174 height 32
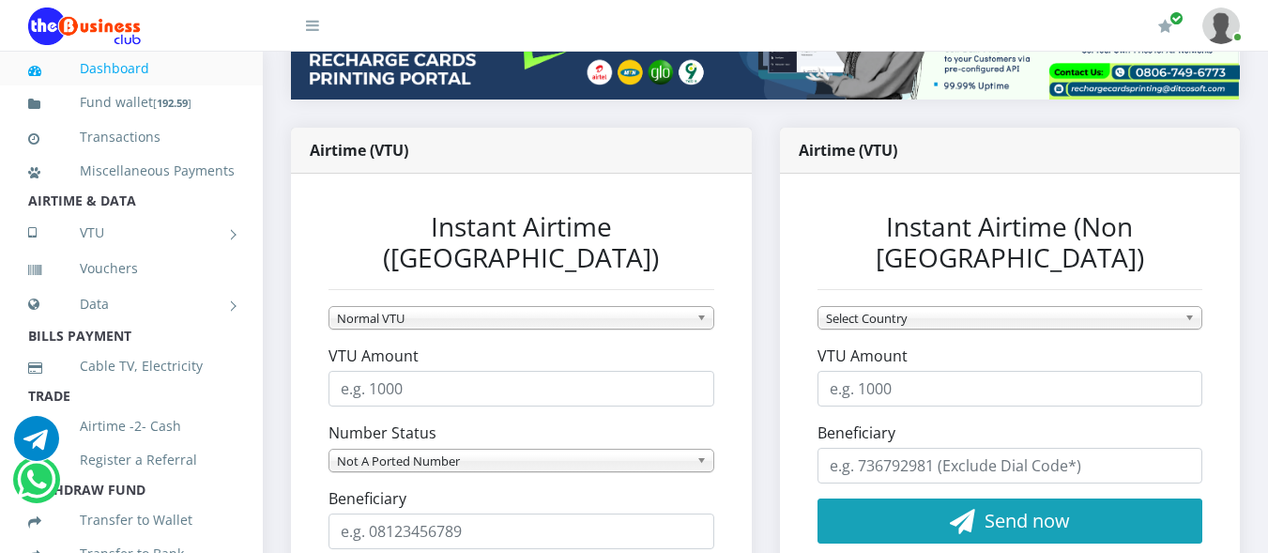
scroll to position [339, 0]
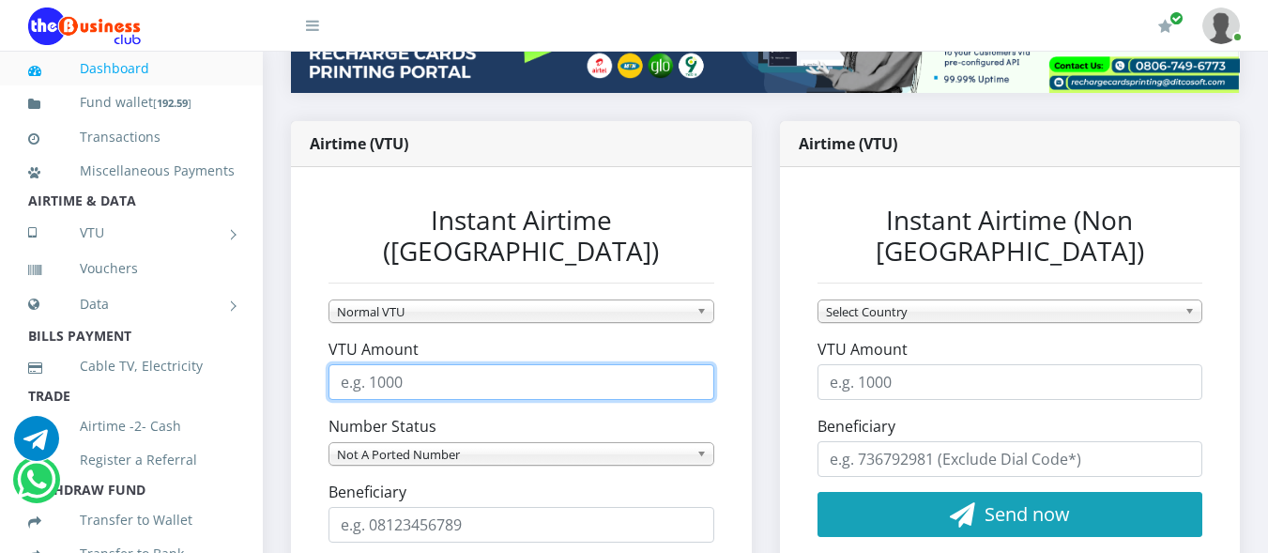
click at [538, 364] on input "VTU Amount" at bounding box center [522, 382] width 386 height 36
type input "190"
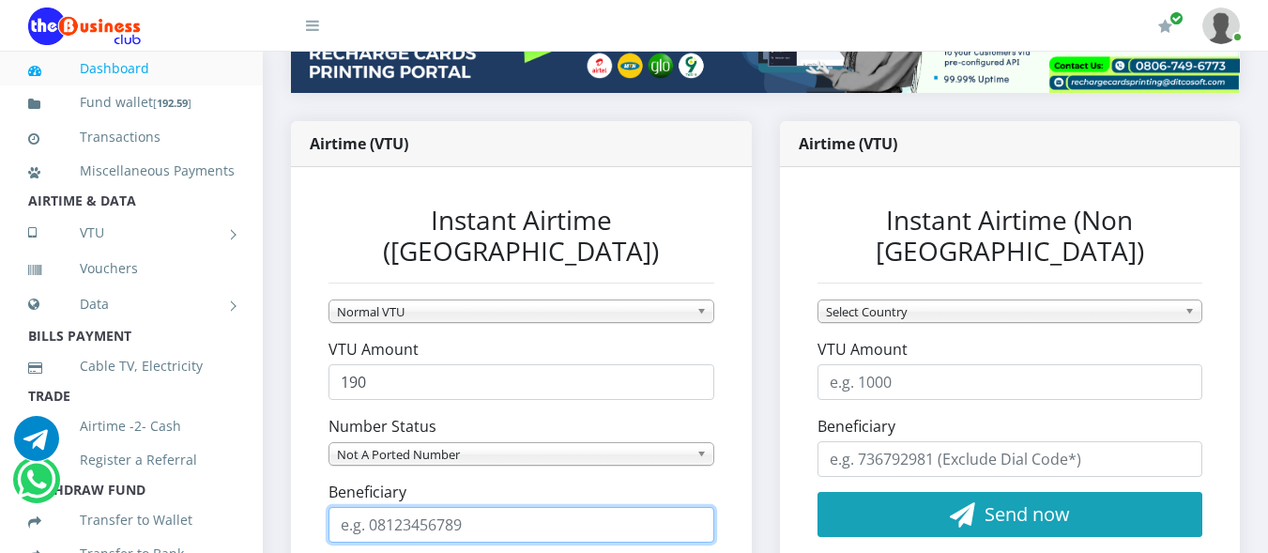
click at [420, 507] on input "Beneficiary" at bounding box center [522, 525] width 386 height 36
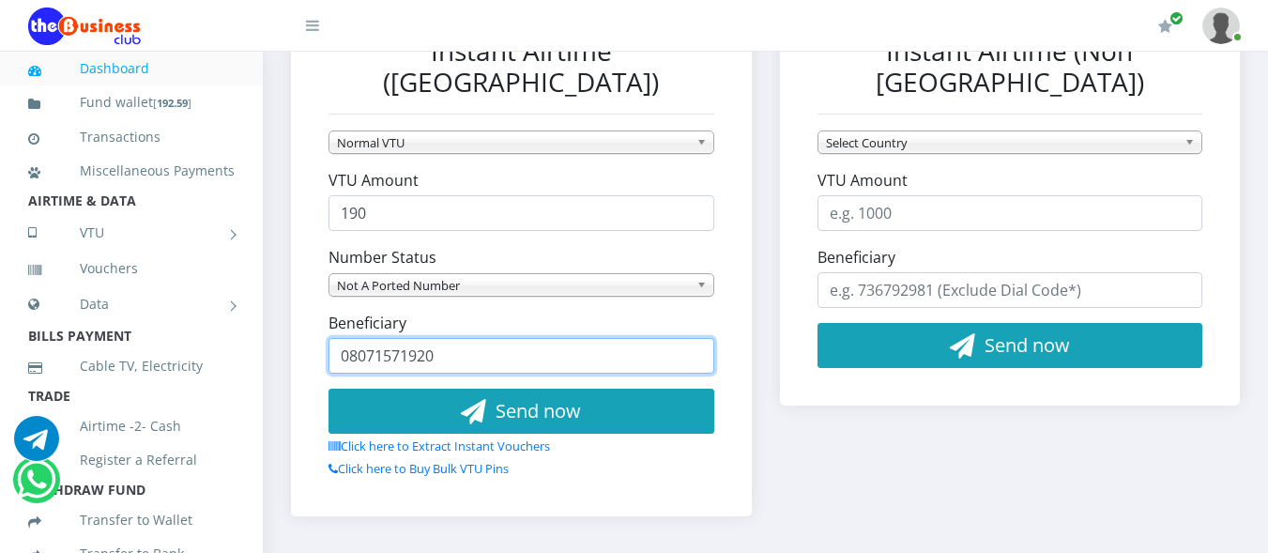
scroll to position [523, 0]
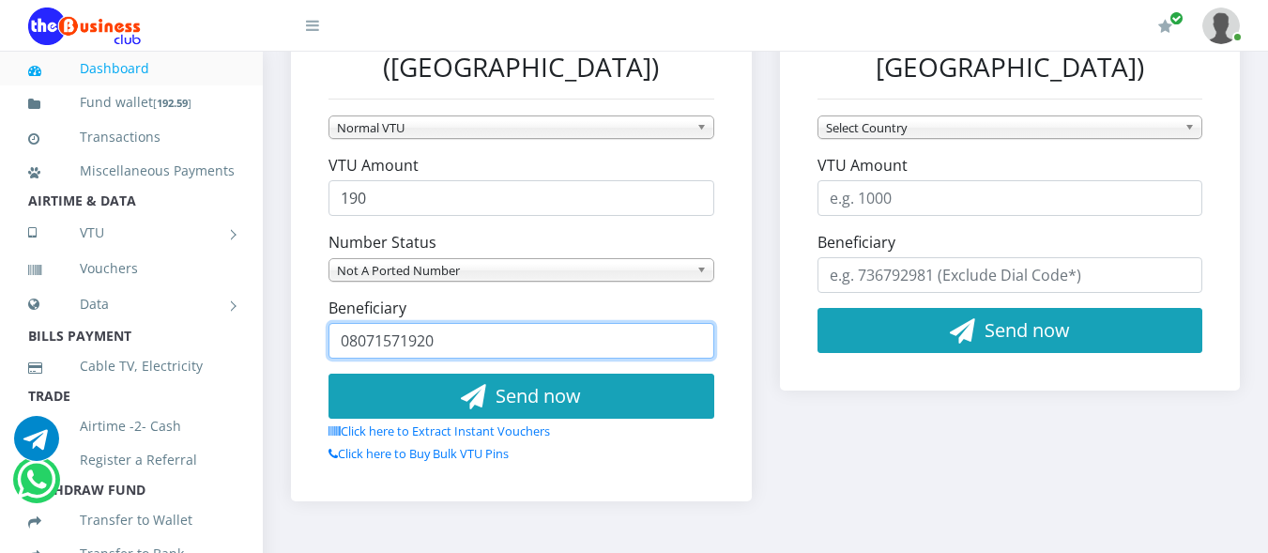
type input "08071571920"
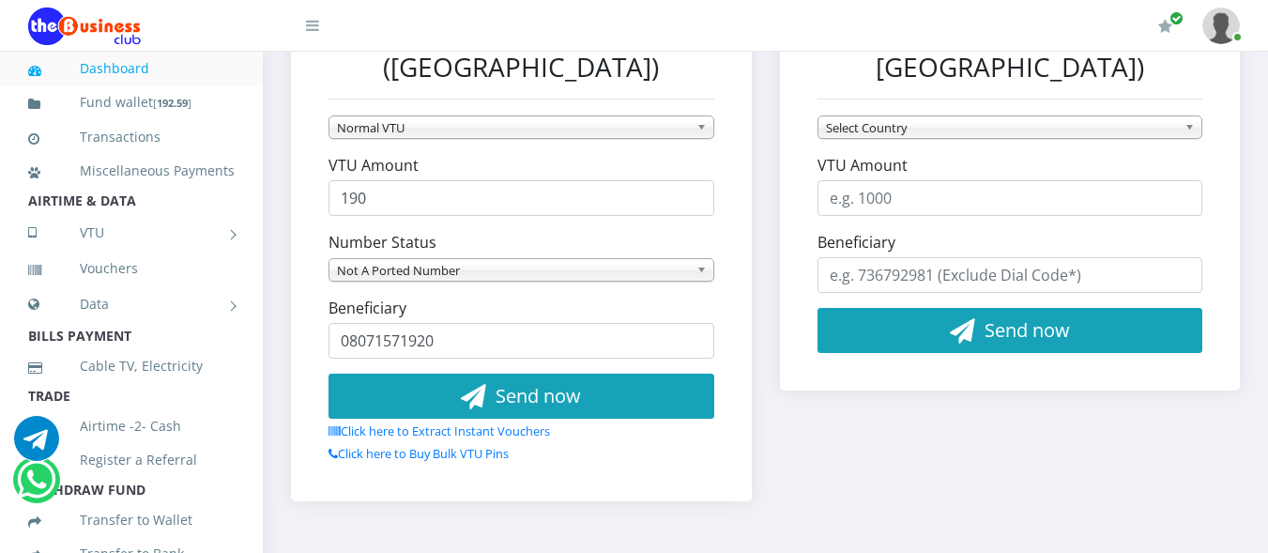
click at [650, 259] on span "Not A Ported Number" at bounding box center [513, 270] width 352 height 23
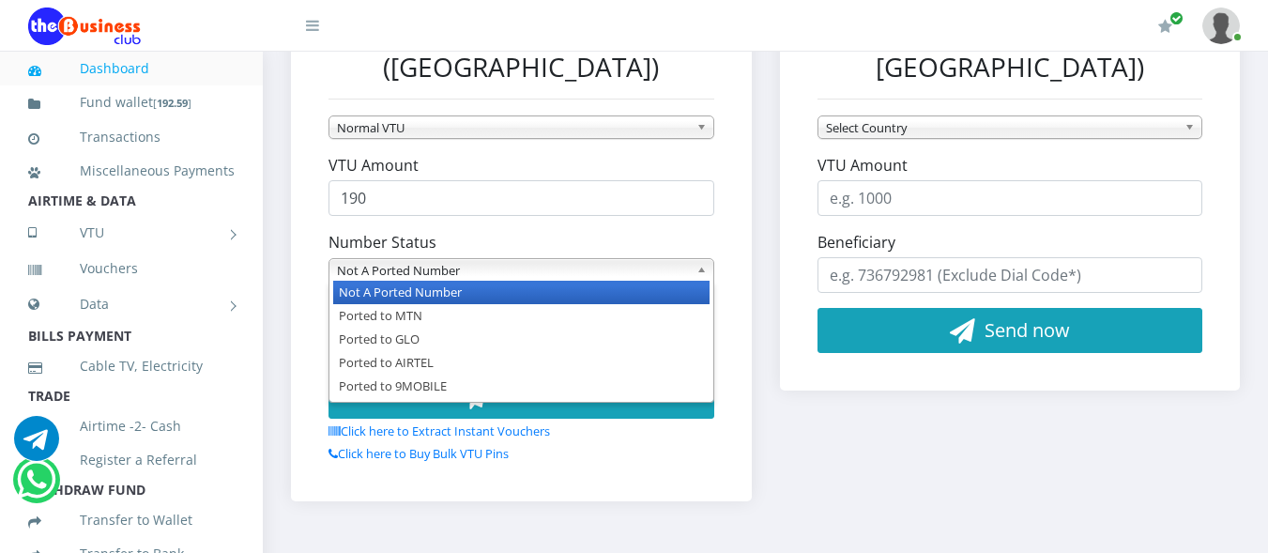
click at [650, 259] on span "Not A Ported Number" at bounding box center [513, 270] width 352 height 23
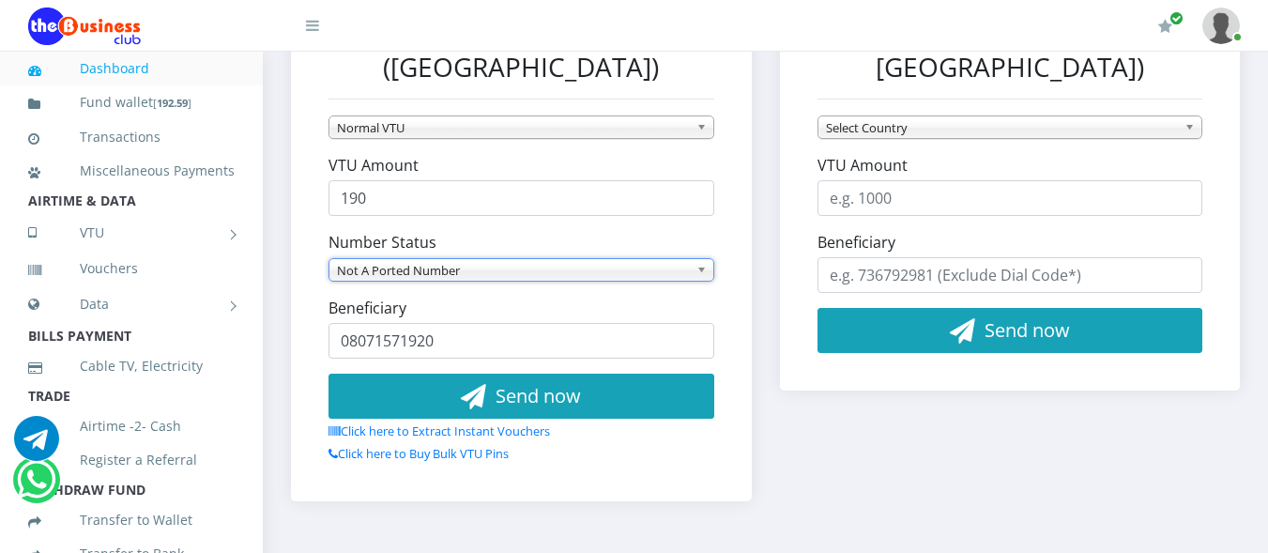
click at [650, 259] on span "Not A Ported Number" at bounding box center [513, 270] width 352 height 23
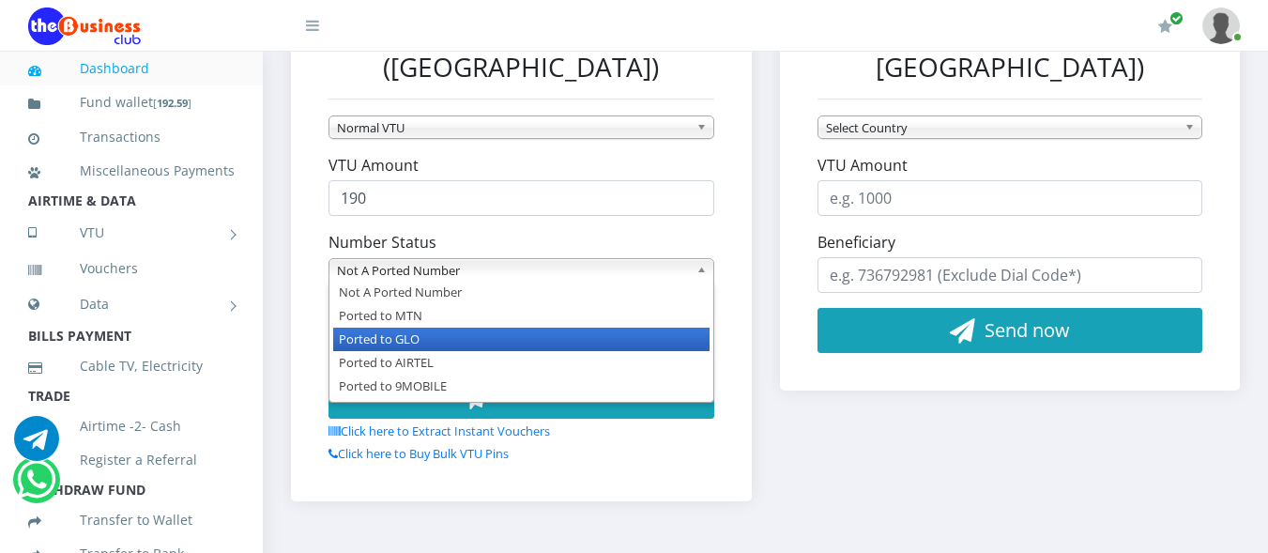
click at [498, 328] on li "Ported to GLO" at bounding box center [521, 339] width 376 height 23
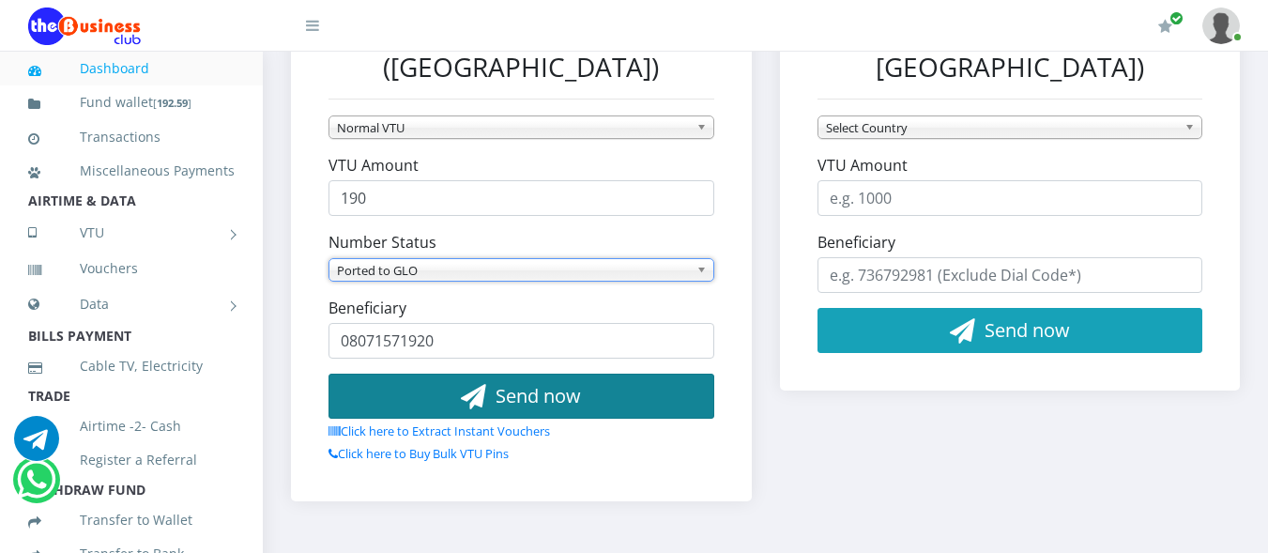
click at [504, 383] on span "Send now" at bounding box center [538, 395] width 85 height 25
